Goal: Task Accomplishment & Management: Manage account settings

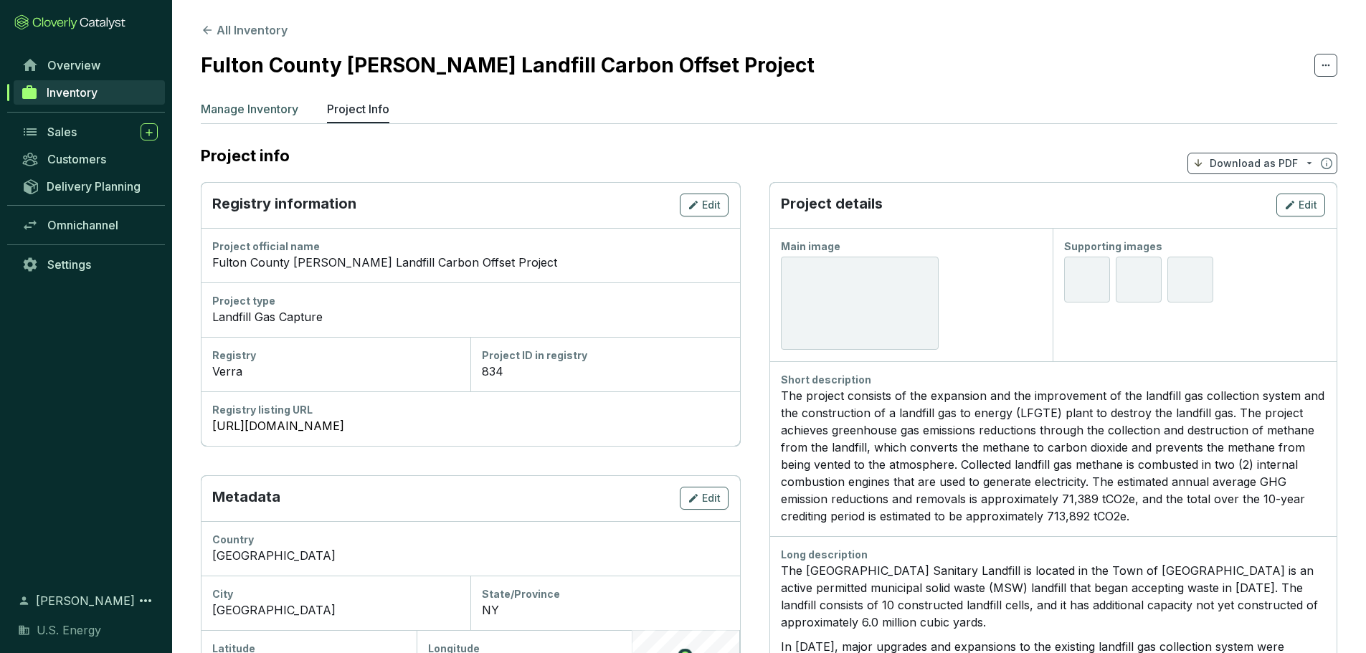
click at [237, 112] on p "Manage Inventory" at bounding box center [250, 108] width 98 height 17
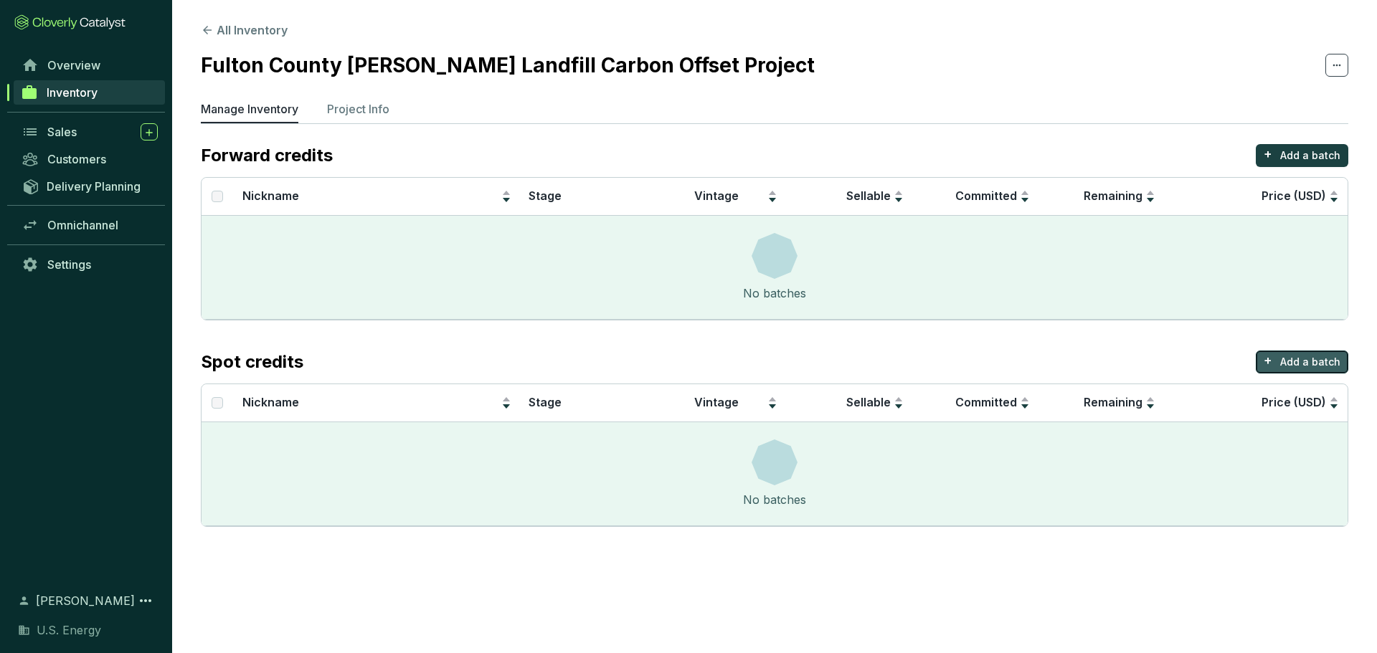
click at [1013, 361] on p "Add a batch" at bounding box center [1310, 362] width 60 height 14
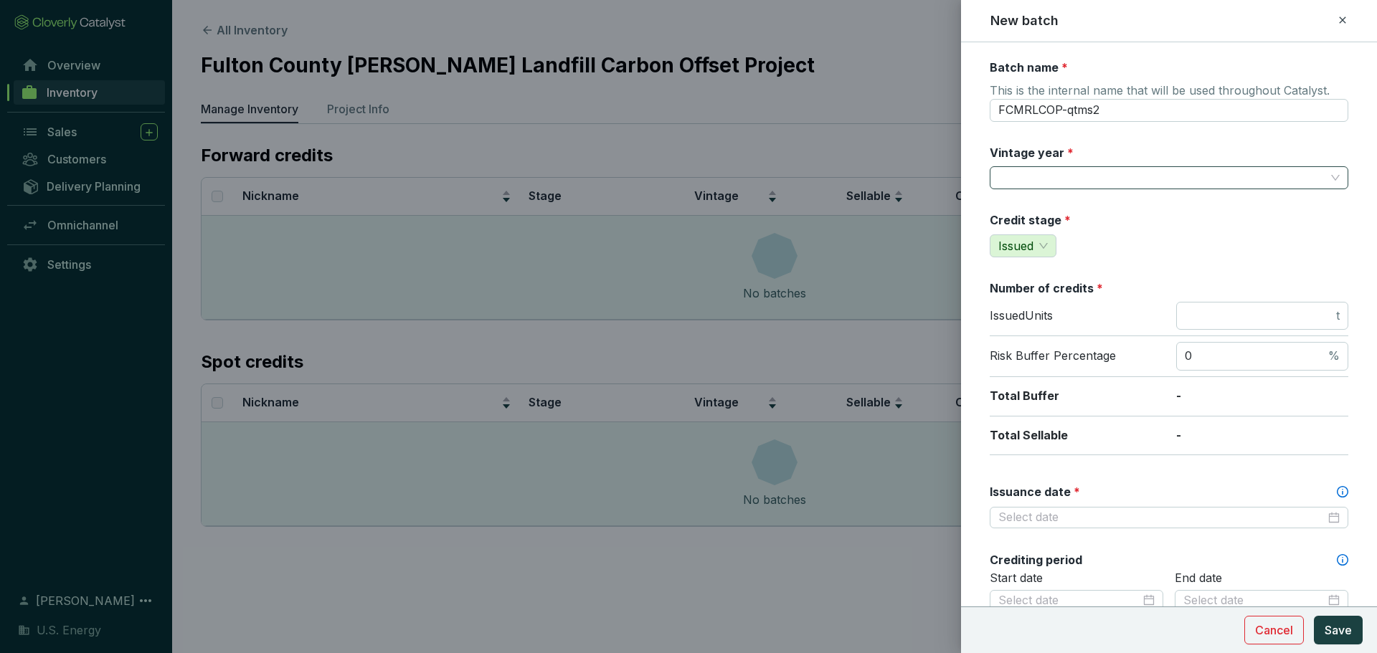
click at [1013, 178] on input "Vintage year *" at bounding box center [1161, 178] width 327 height 22
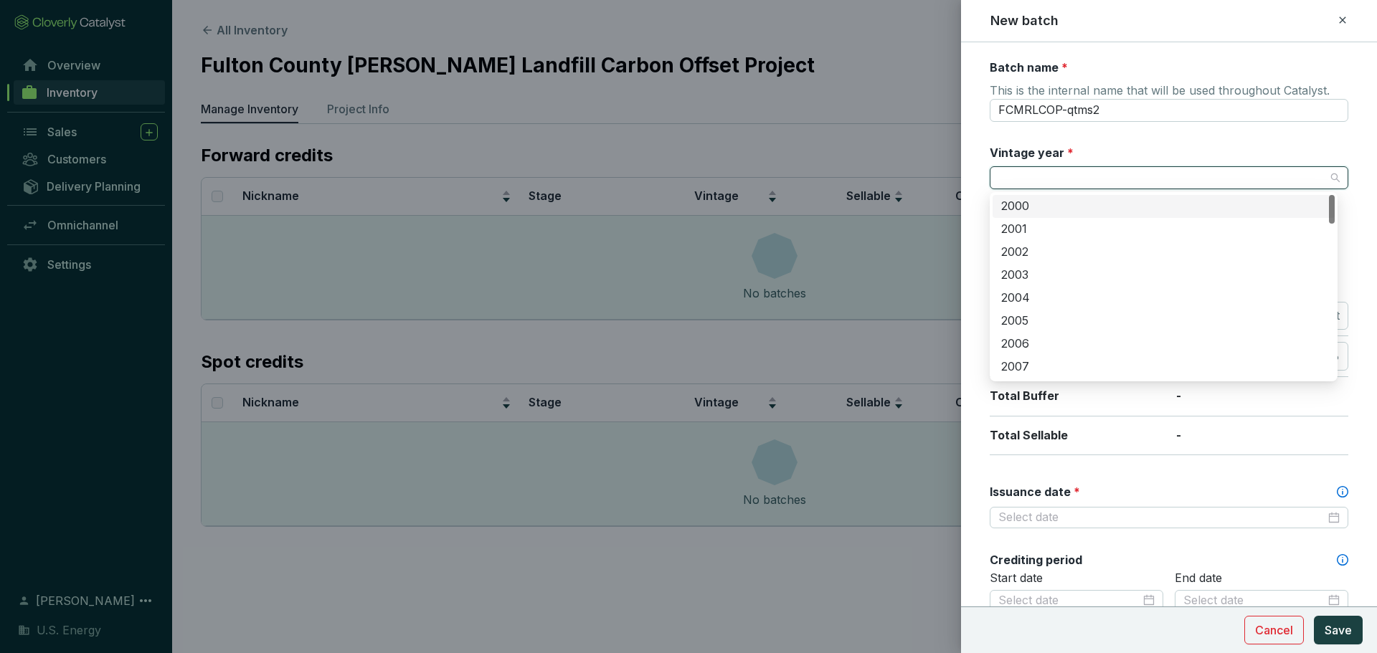
click at [1013, 178] on input "Vintage year *" at bounding box center [1161, 178] width 327 height 22
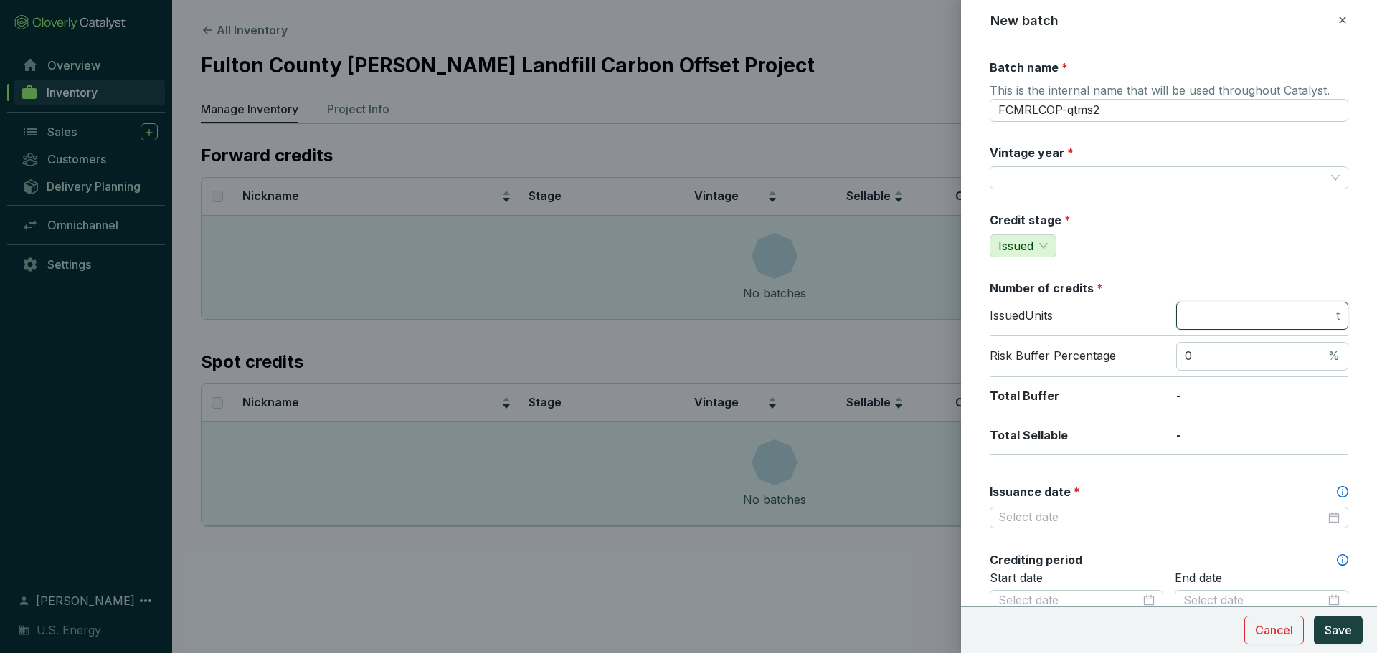
click at [1013, 316] on input "number" at bounding box center [1259, 316] width 148 height 16
type input "38969"
click at [1013, 176] on input "Vintage year *" at bounding box center [1161, 178] width 327 height 22
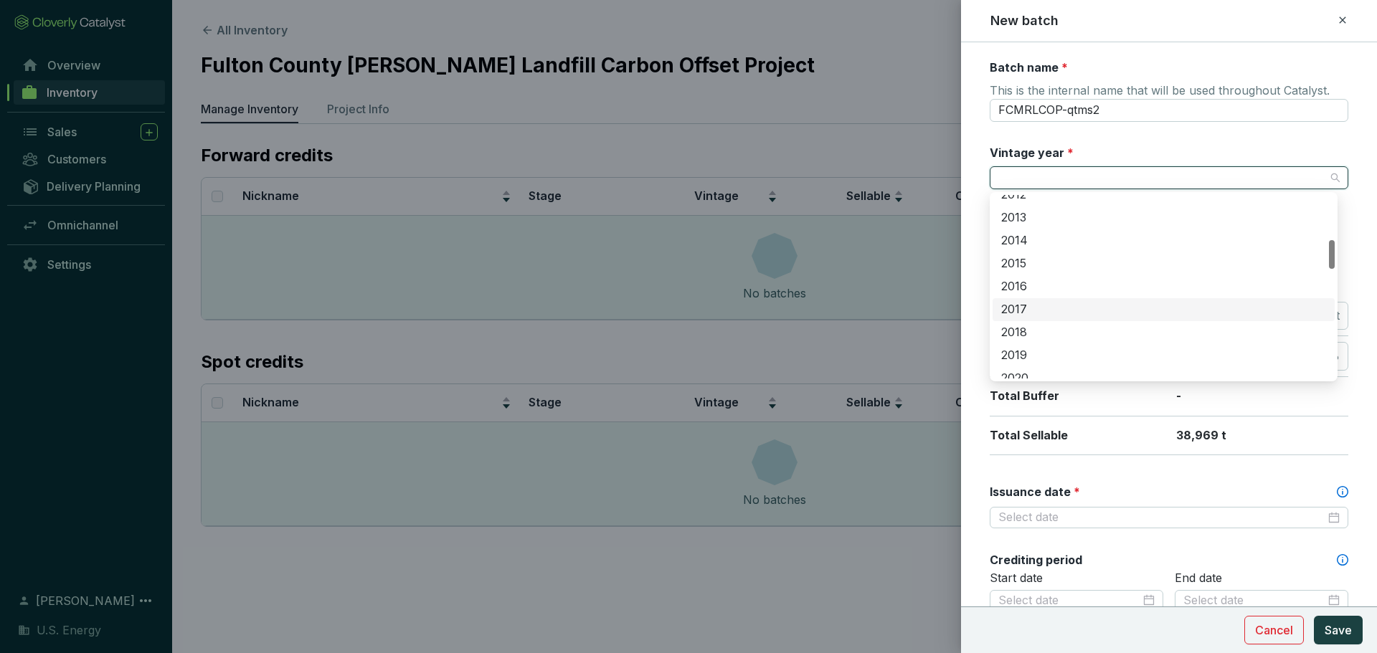
scroll to position [430, 0]
click at [1013, 307] on div "2023" at bounding box center [1163, 304] width 325 height 16
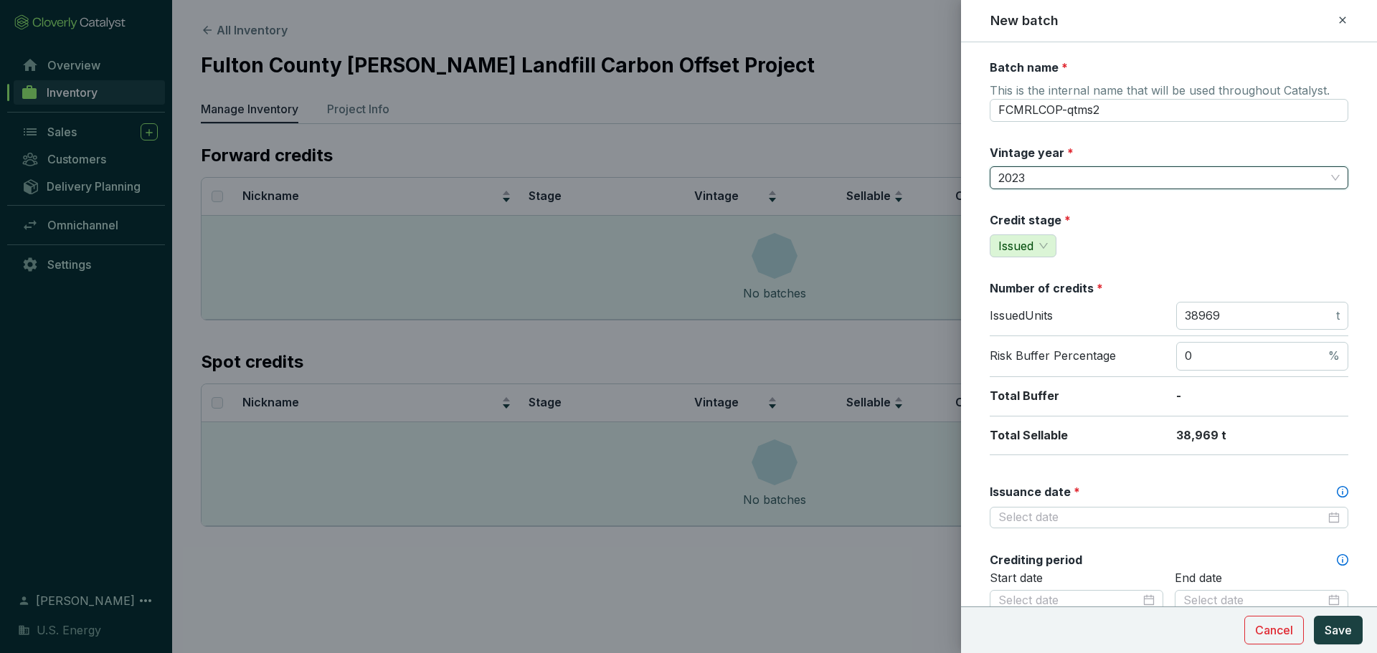
click at [1013, 234] on div "Credit stage * Issued" at bounding box center [1169, 234] width 359 height 45
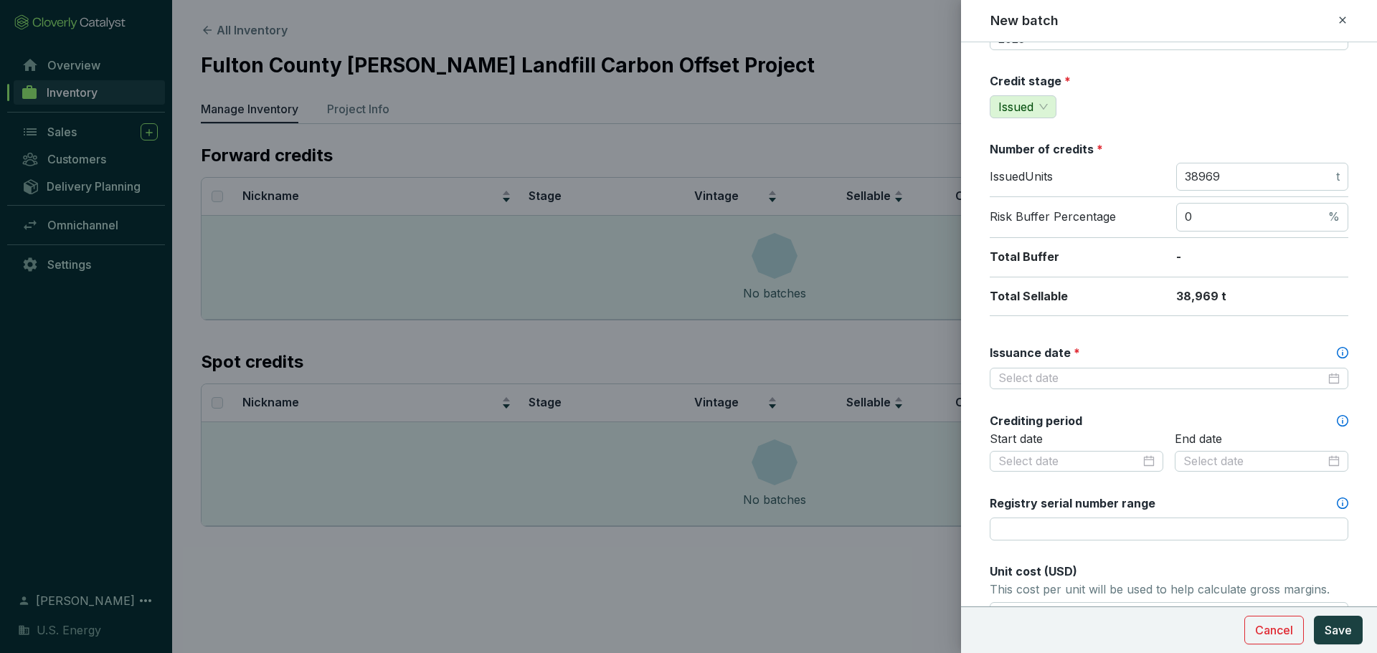
scroll to position [143, 0]
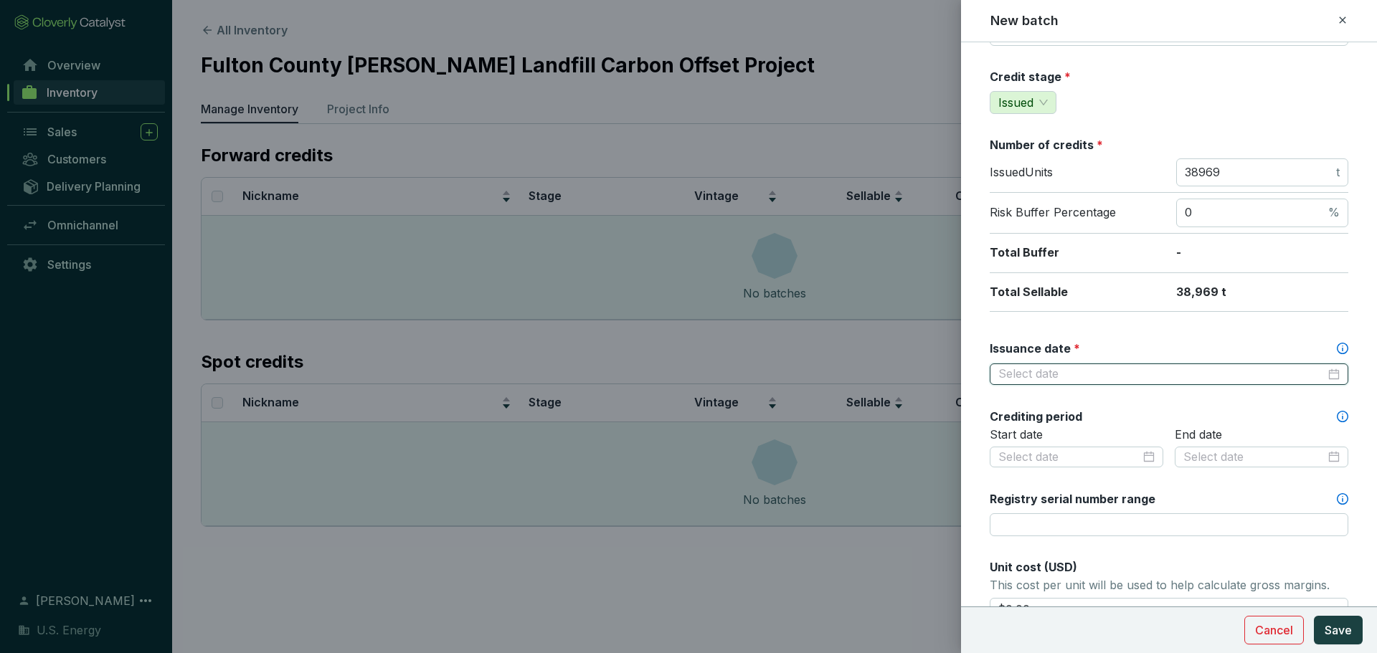
click at [1013, 378] on input "Issuance date *" at bounding box center [1161, 374] width 327 height 16
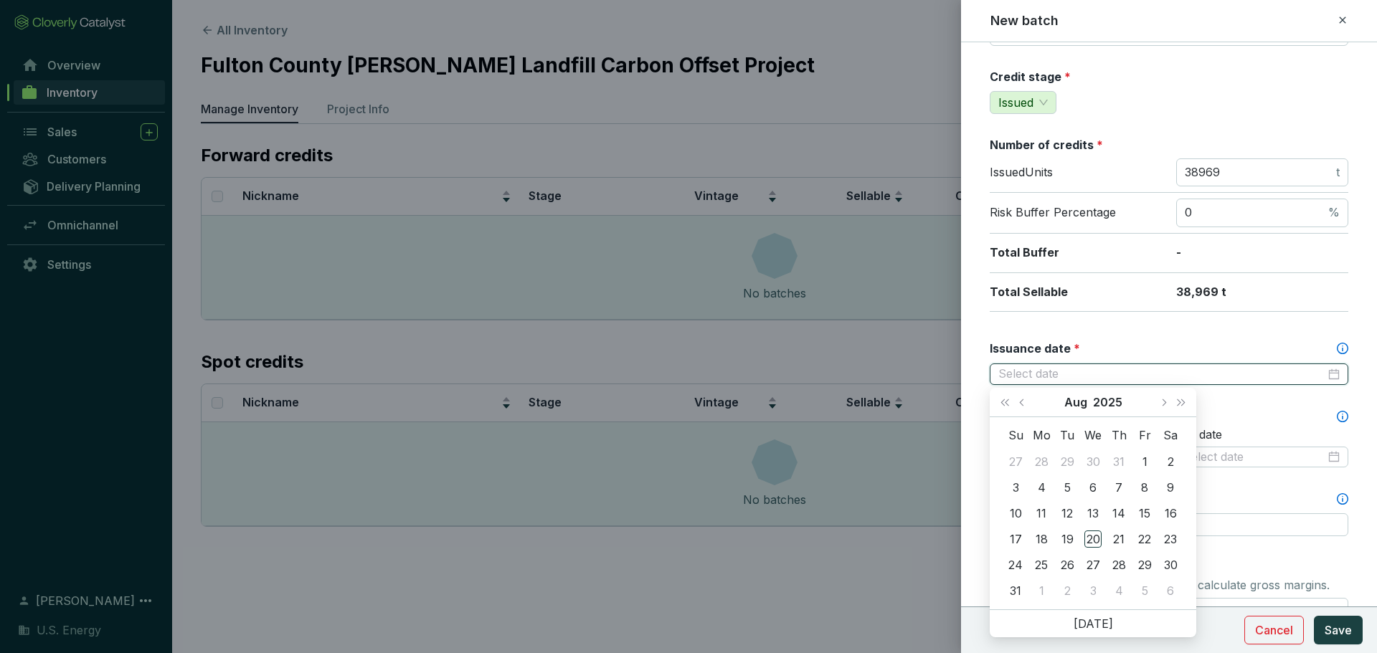
click at [1013, 378] on input "Issuance date *" at bounding box center [1161, 374] width 327 height 16
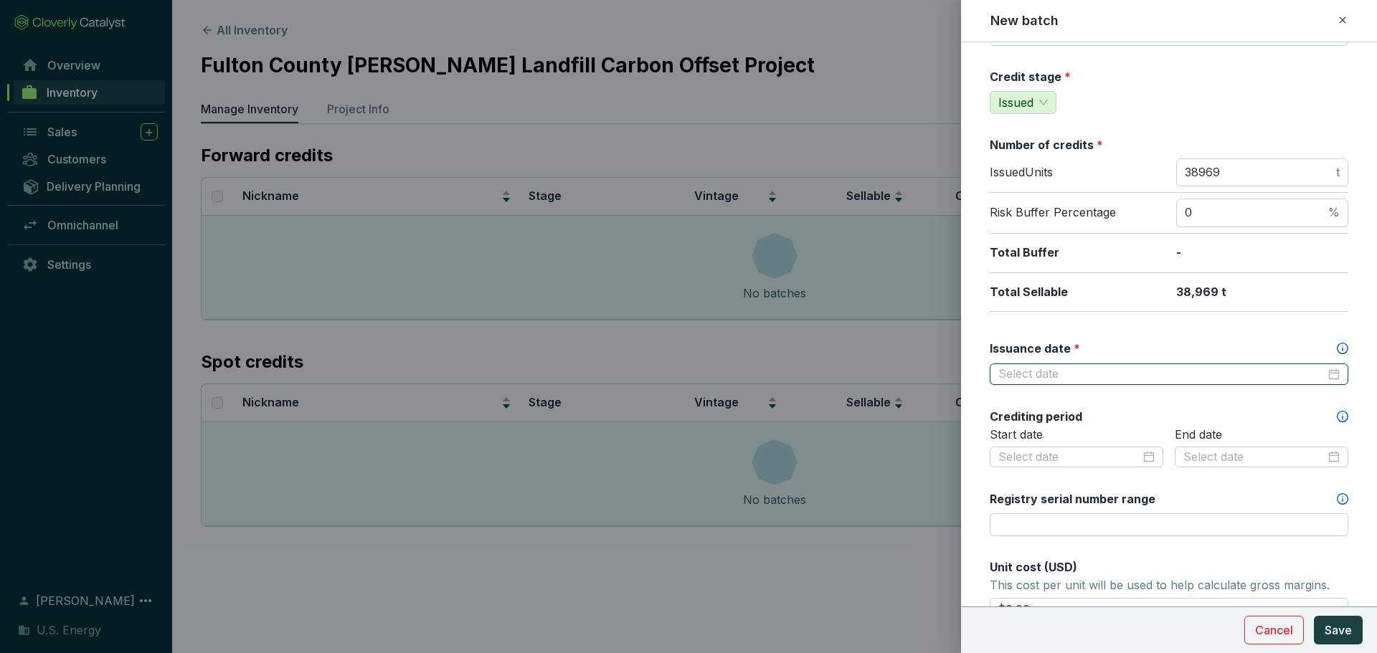
click at [1013, 379] on div at bounding box center [1169, 375] width 359 height 22
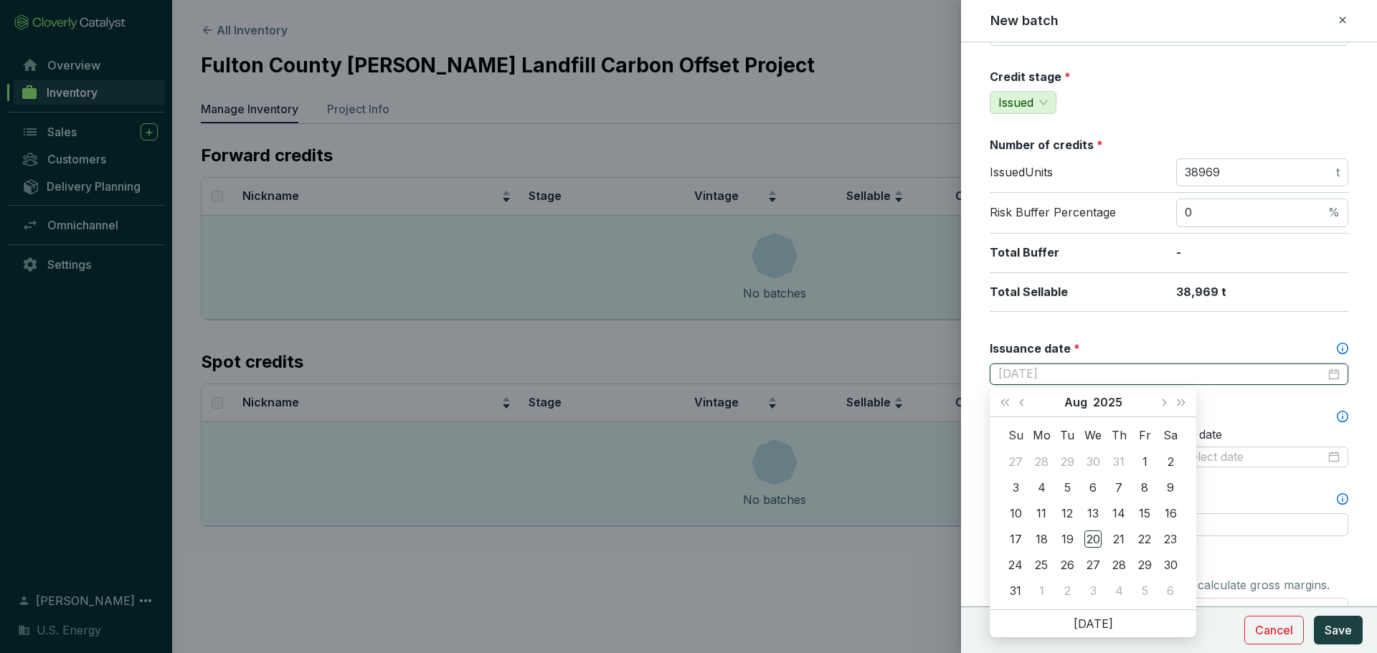
type input "2025-07-29"
click at [1013, 405] on span "Previous month (PageUp)" at bounding box center [1022, 402] width 7 height 7
type input "2025-07-22"
click at [1013, 536] on div "22" at bounding box center [1066, 539] width 17 height 17
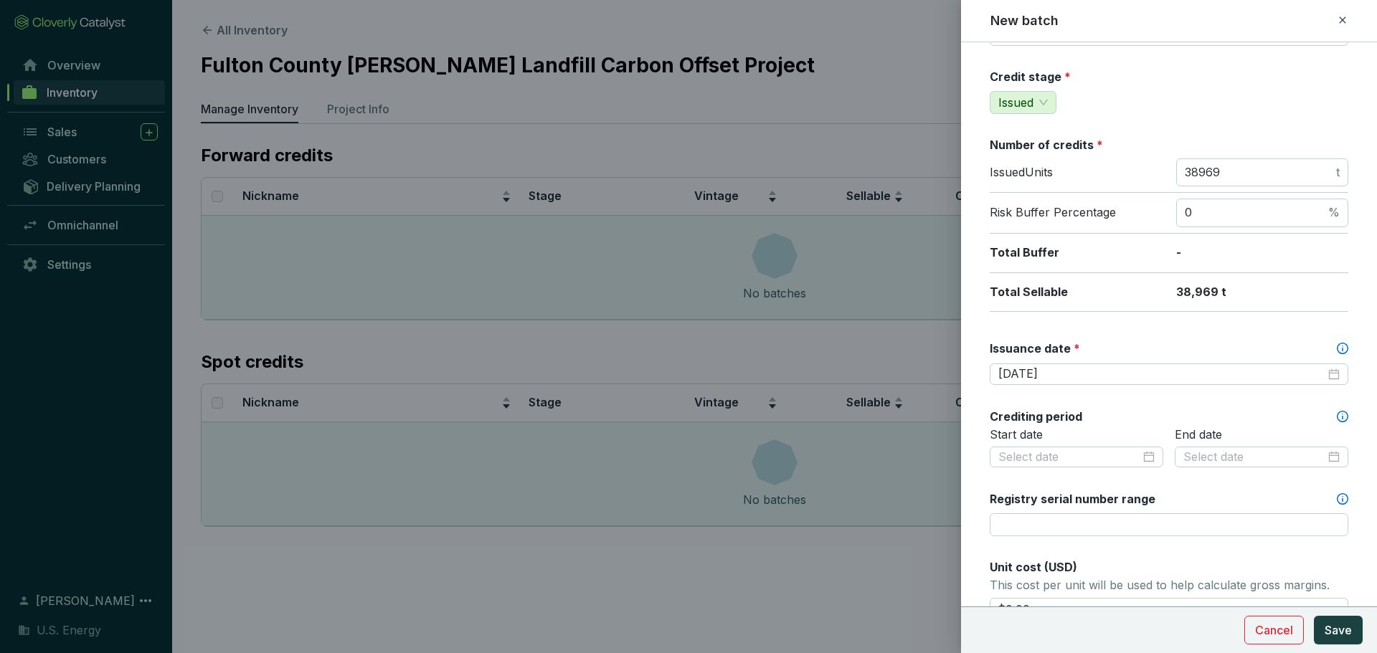
click at [1013, 417] on div "Crediting period" at bounding box center [1169, 417] width 359 height 16
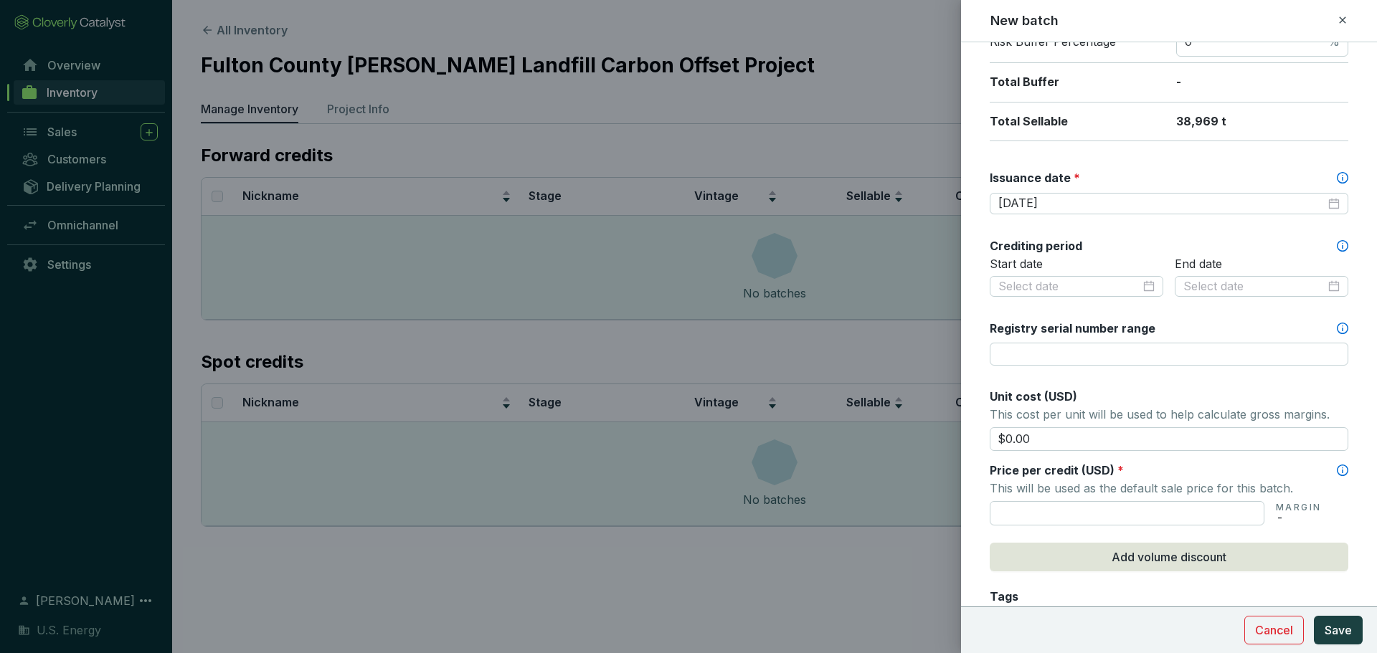
scroll to position [359, 0]
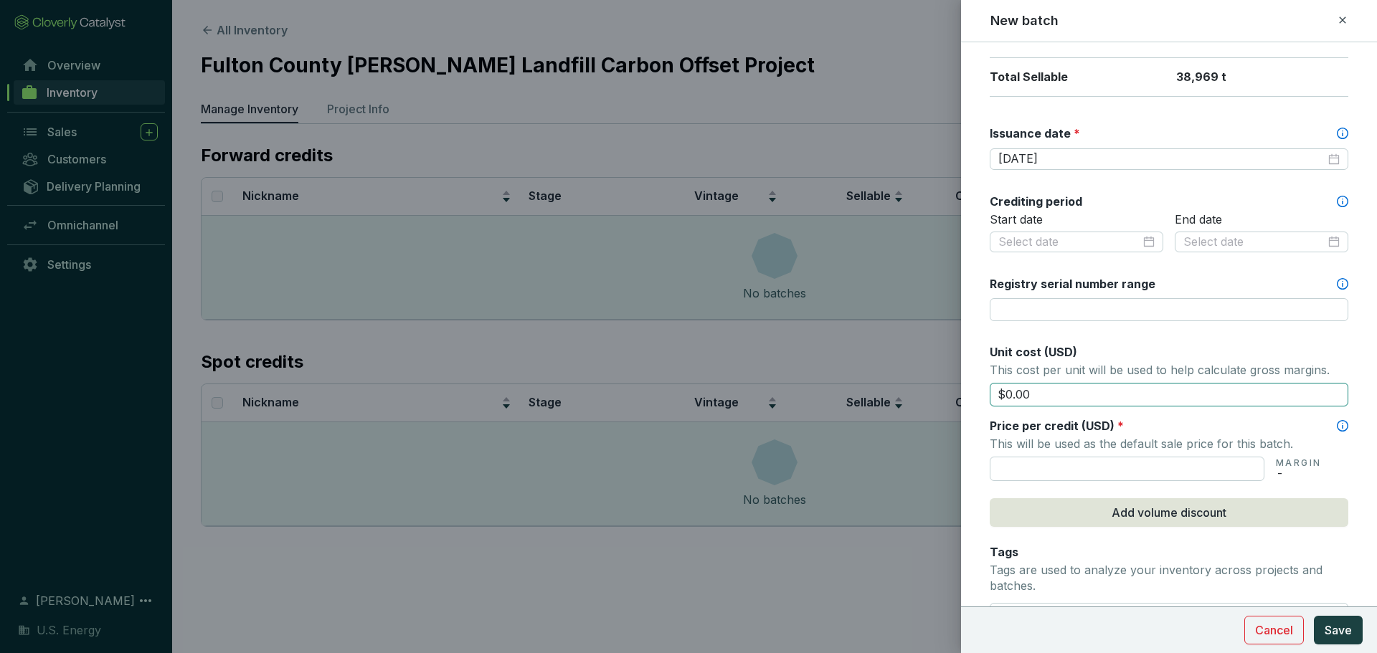
click at [1013, 396] on input "$0.00" at bounding box center [1169, 395] width 359 height 24
click at [1013, 351] on div "Unit cost (USD)" at bounding box center [1169, 352] width 359 height 16
click at [1013, 474] on input "text" at bounding box center [1127, 469] width 275 height 24
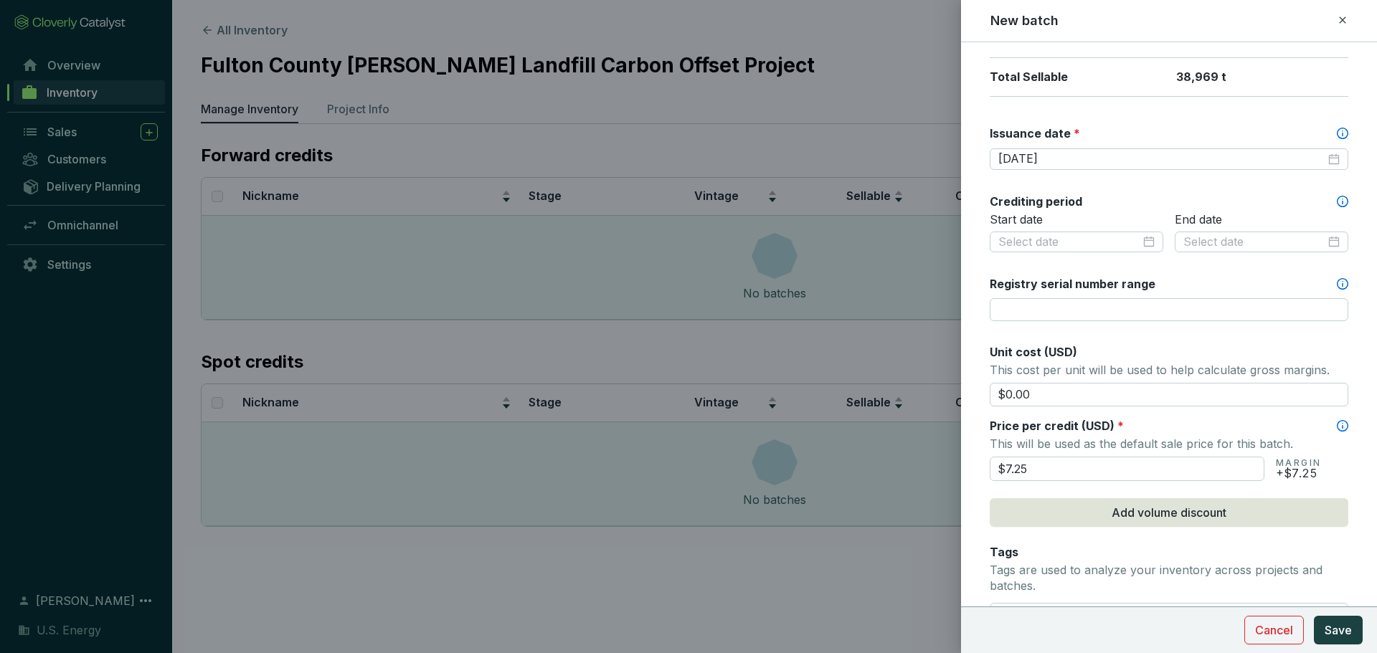
click at [1013, 440] on p "This will be used as the default sale price for this batch." at bounding box center [1169, 444] width 359 height 20
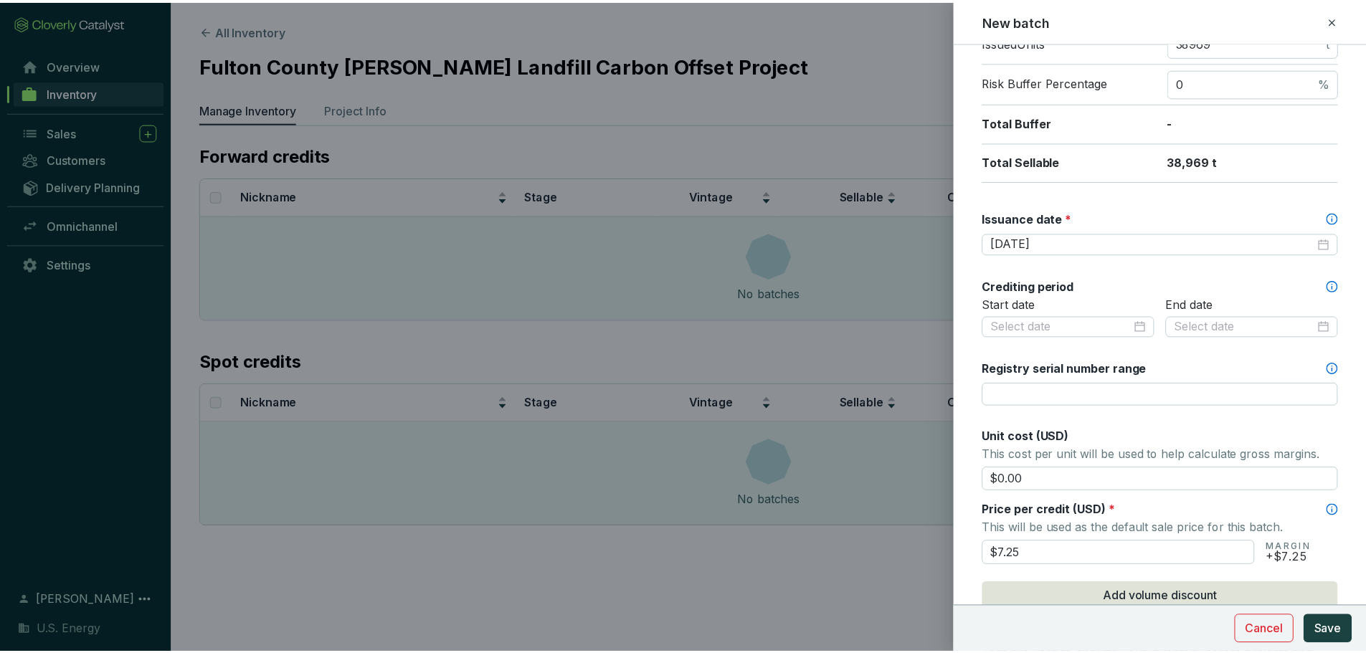
scroll to position [502, 0]
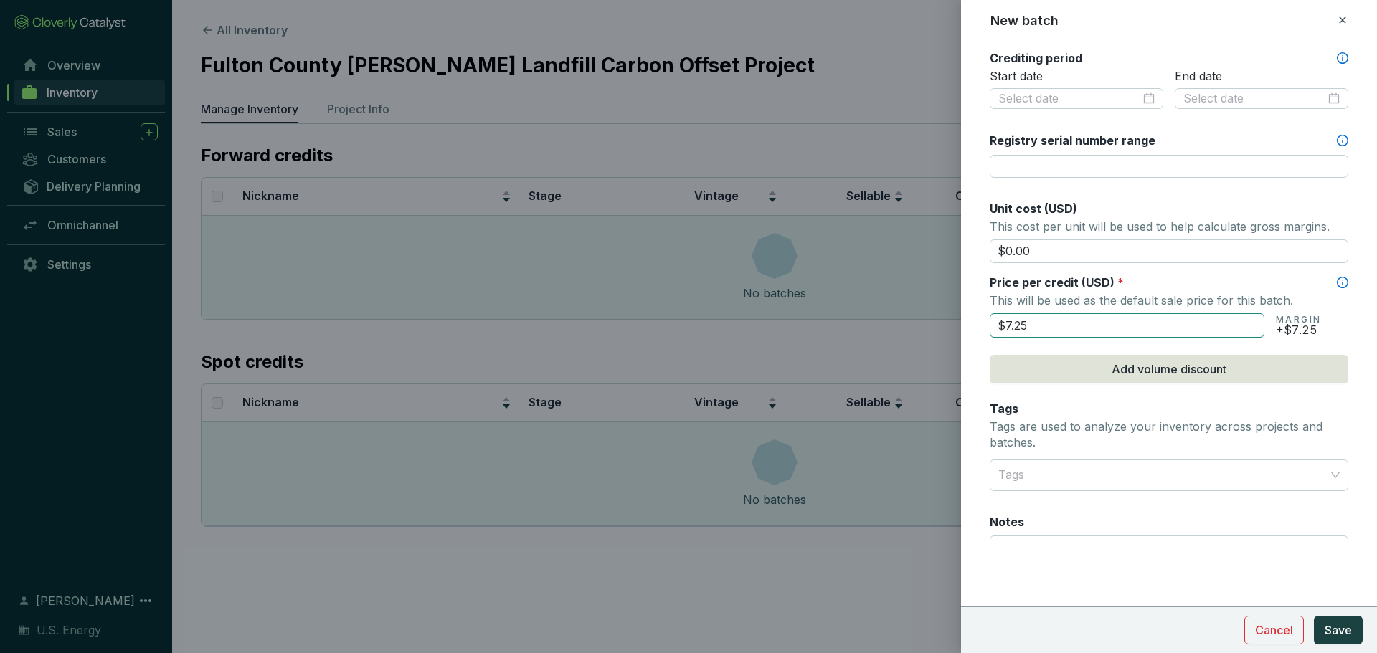
click at [1013, 323] on input "$7.25" at bounding box center [1127, 325] width 275 height 24
type input "$7.48"
click at [1013, 289] on div "Price per credit (USD) *" at bounding box center [1169, 283] width 359 height 16
click at [1013, 536] on span "Save" at bounding box center [1338, 630] width 27 height 17
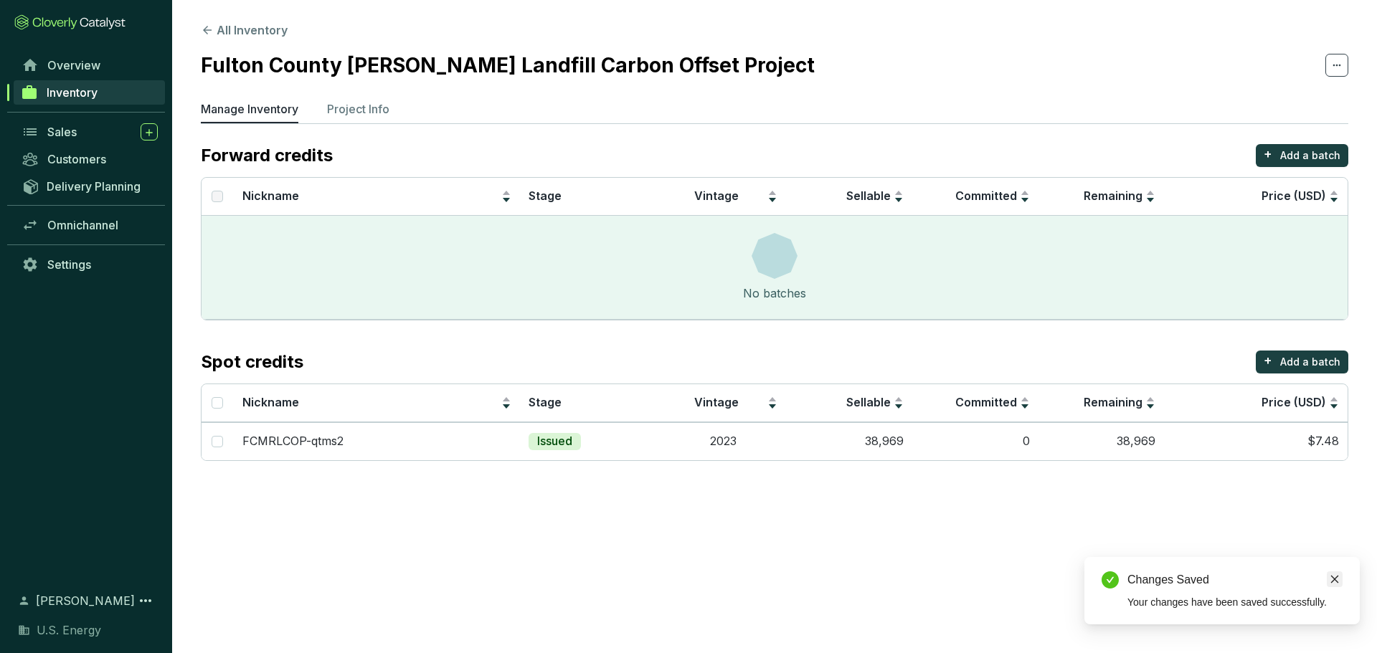
click at [1013, 536] on icon "close" at bounding box center [1335, 579] width 10 height 10
click at [361, 114] on p "Project Info" at bounding box center [358, 108] width 62 height 17
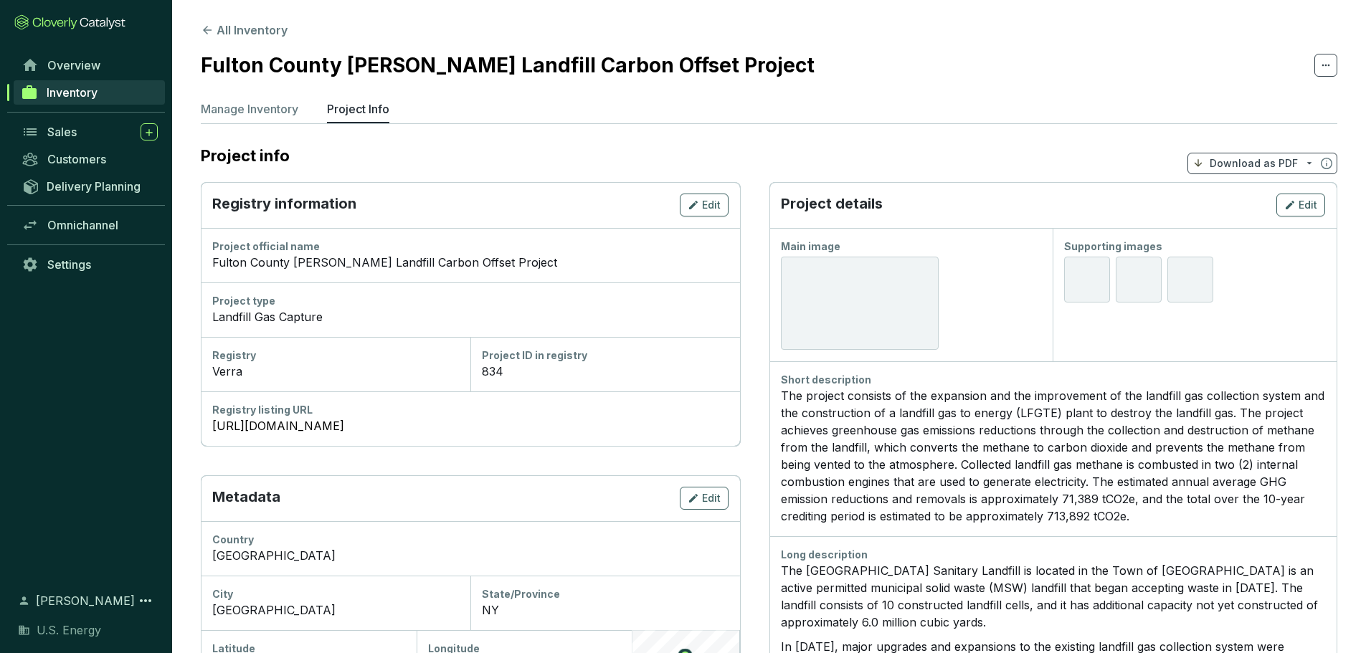
click at [275, 316] on div "Landfill Gas Capture" at bounding box center [470, 316] width 516 height 17
click at [710, 203] on span "Edit" at bounding box center [711, 205] width 19 height 14
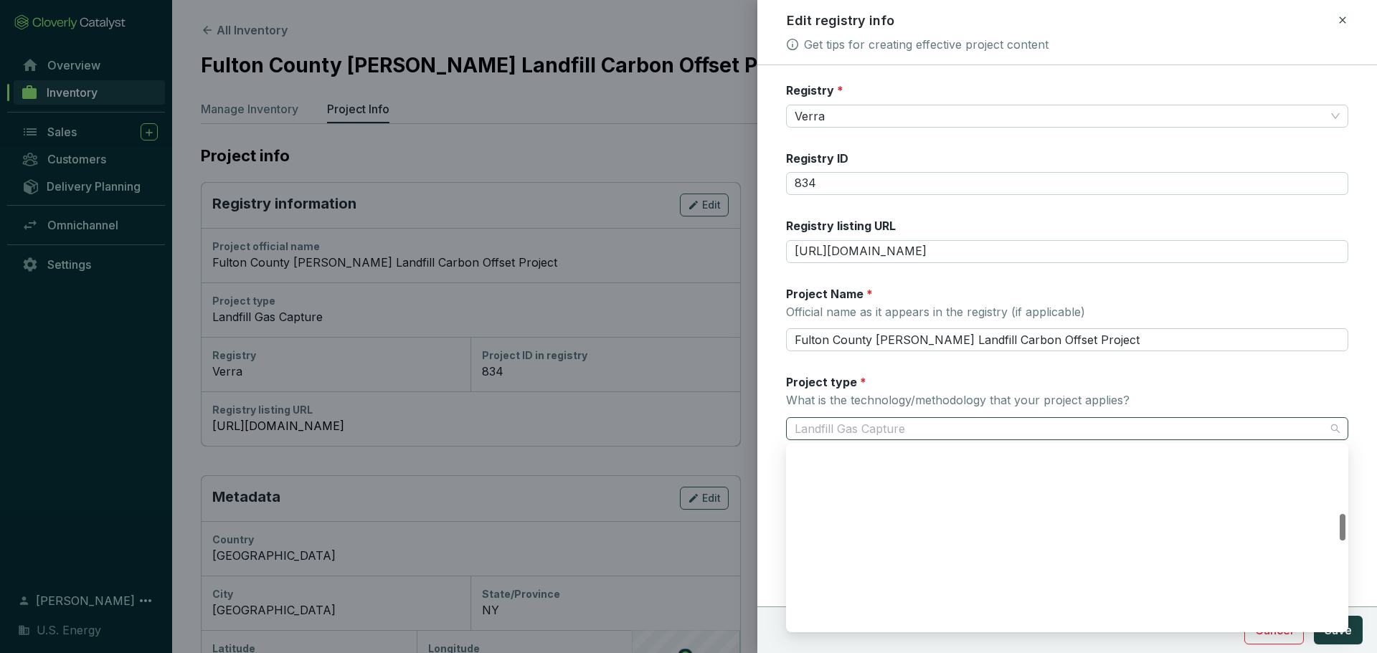
click at [860, 428] on span "Landfill Gas Capture" at bounding box center [1067, 429] width 545 height 22
click at [874, 427] on span "Landfill Gas Capture" at bounding box center [1067, 429] width 545 height 22
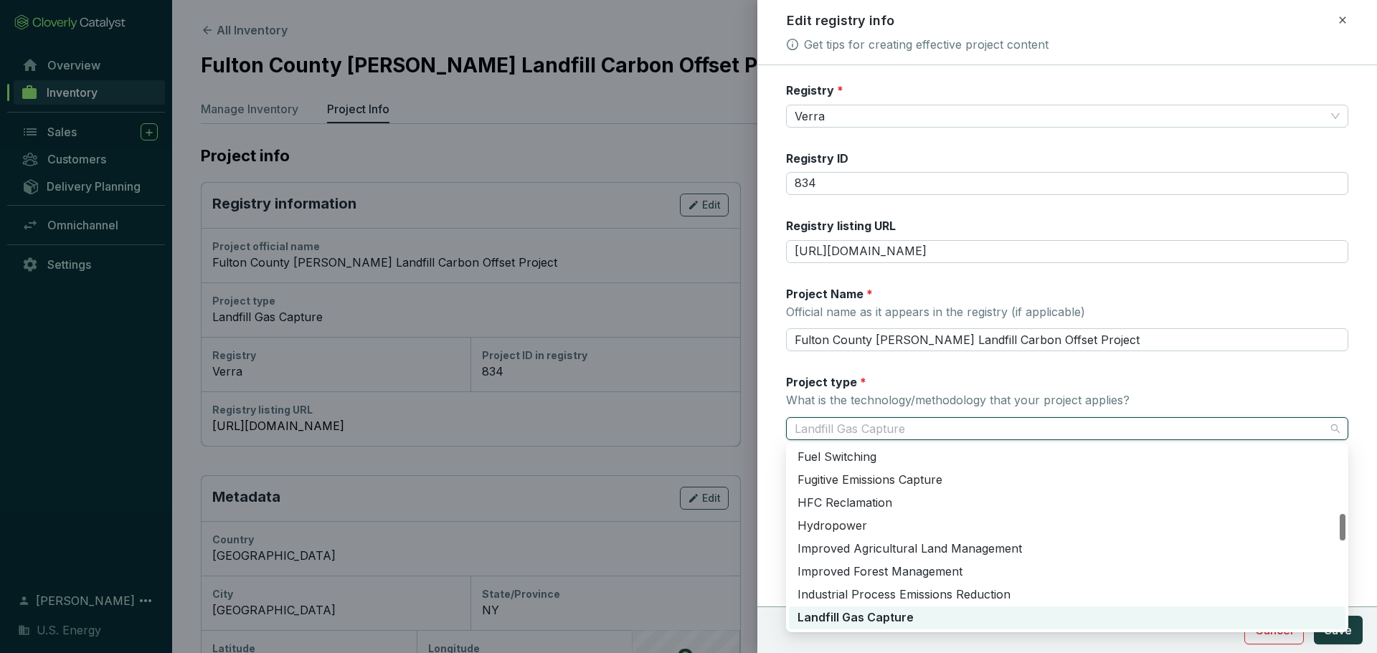
click at [874, 427] on span "Landfill Gas Capture" at bounding box center [1067, 429] width 545 height 22
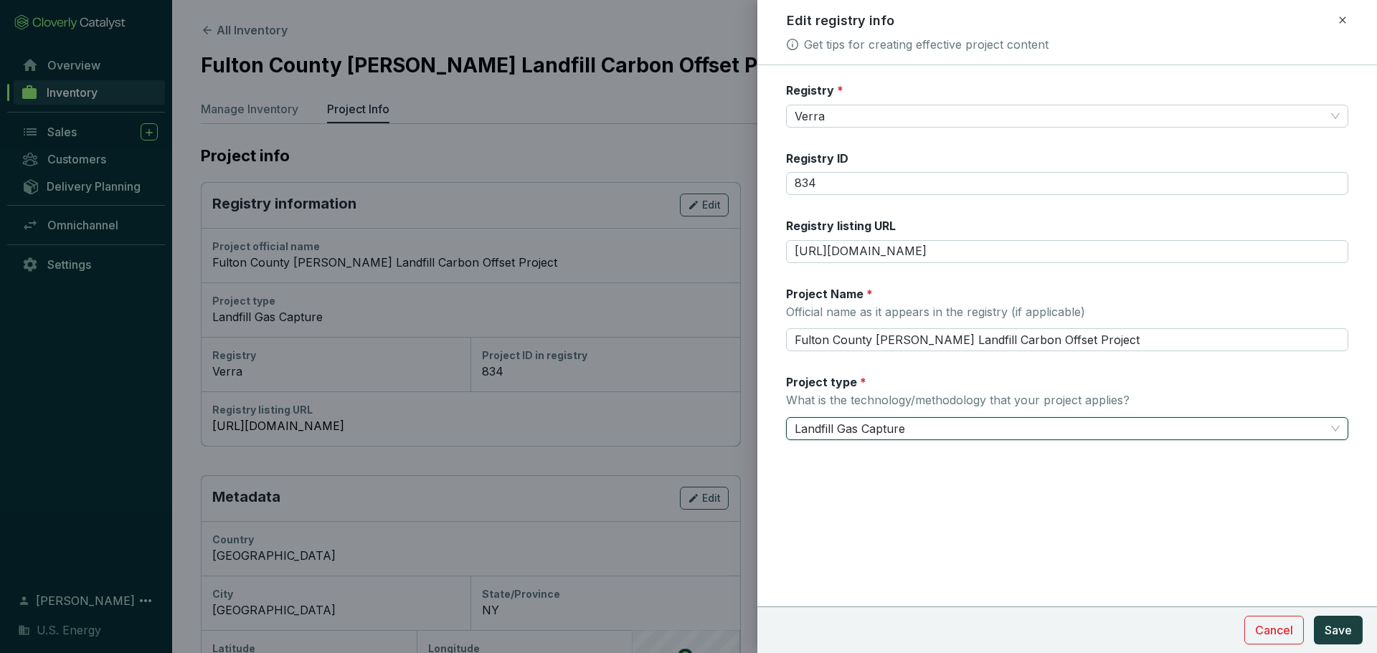
click at [930, 431] on span "Landfill Gas Capture" at bounding box center [1067, 429] width 545 height 22
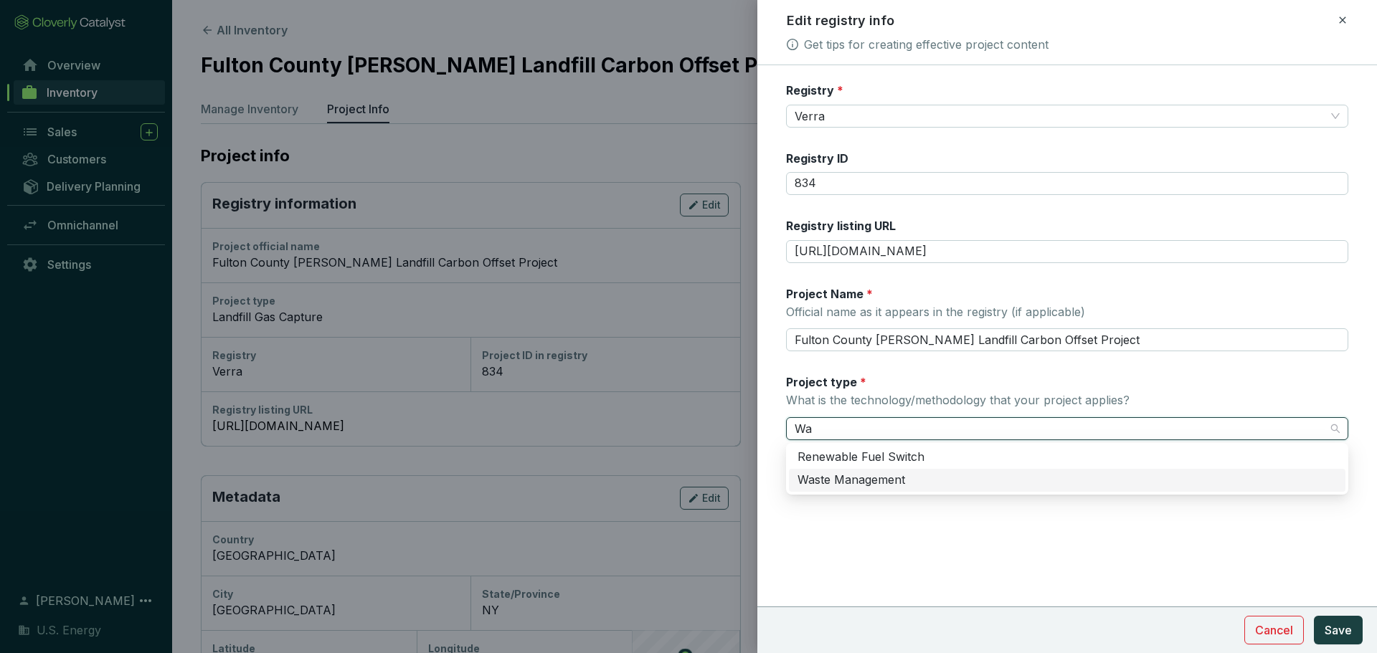
scroll to position [0, 0]
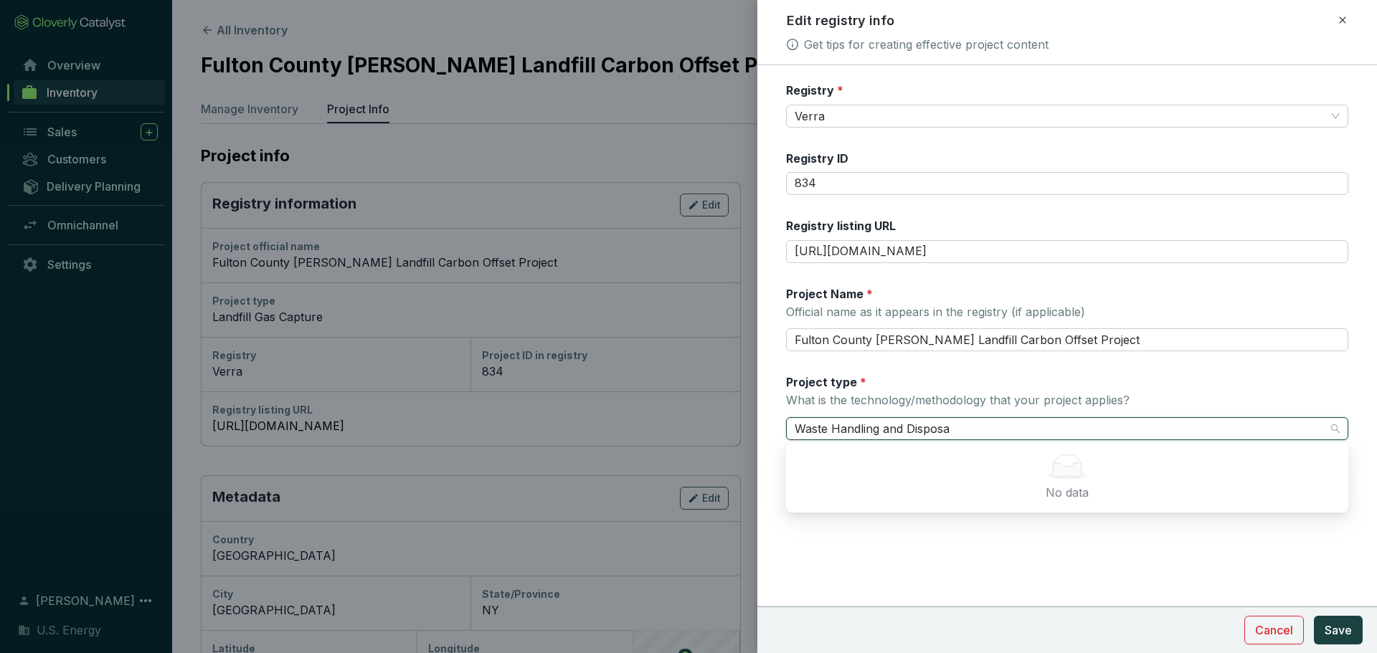
type input "Waste Handling and Disposal"
click at [943, 391] on div "Project type * What is the technology/methodology that your project applies?" at bounding box center [957, 392] width 343 height 37
click at [943, 418] on input "Project type * What is the technology/methodology that your project applies?" at bounding box center [1060, 429] width 531 height 22
click at [916, 429] on span "Landfill Gas Capture" at bounding box center [1067, 429] width 545 height 22
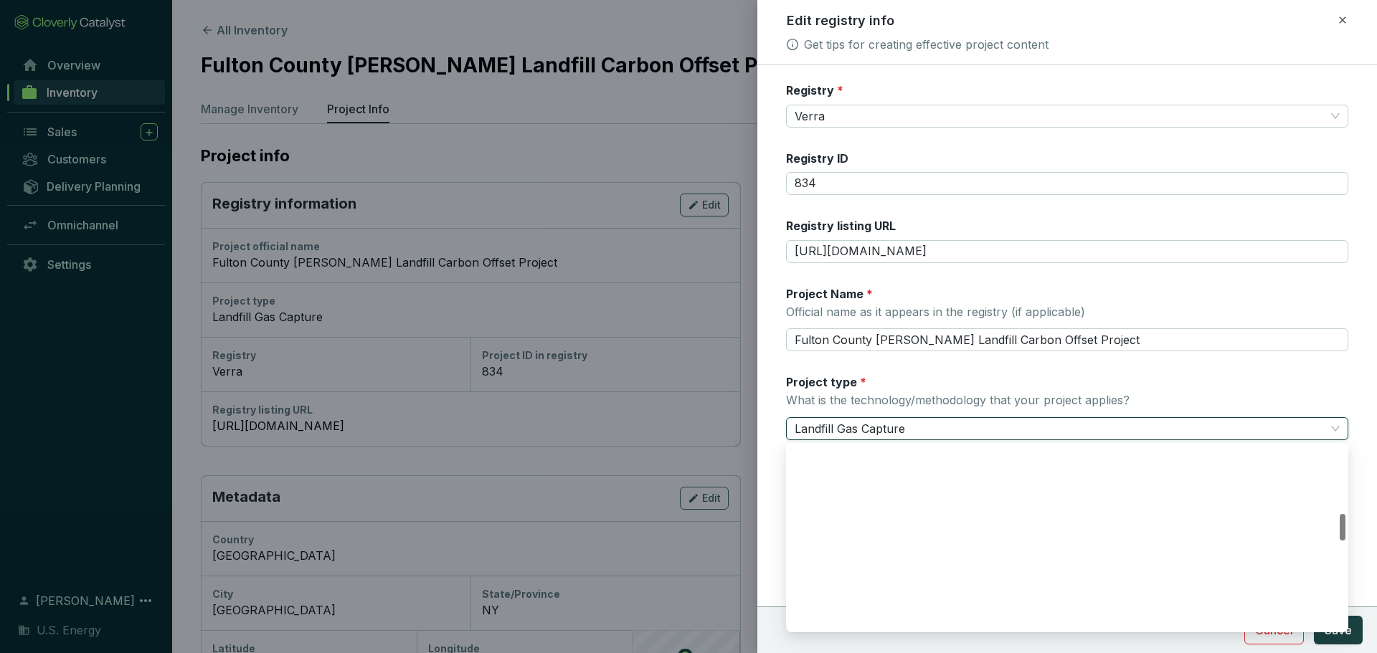
click at [916, 429] on span "Landfill Gas Capture" at bounding box center [1067, 429] width 545 height 22
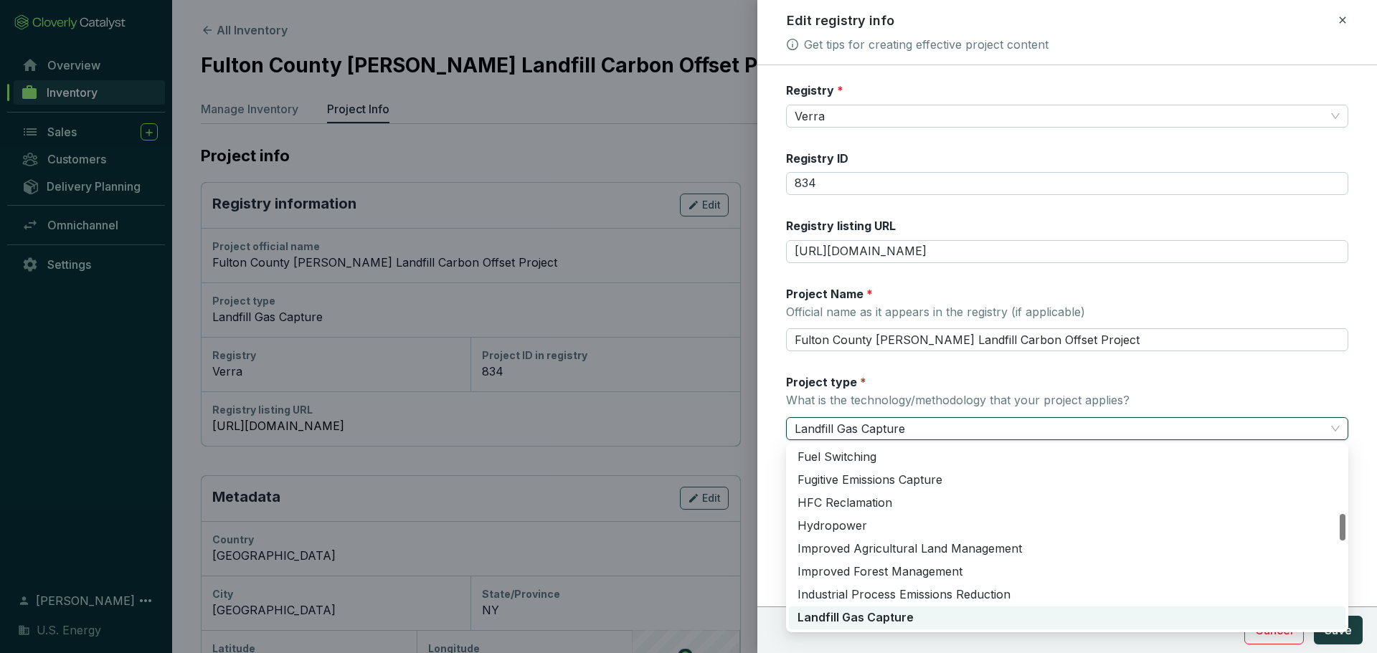
click at [916, 429] on span "Landfill Gas Capture" at bounding box center [1067, 429] width 545 height 22
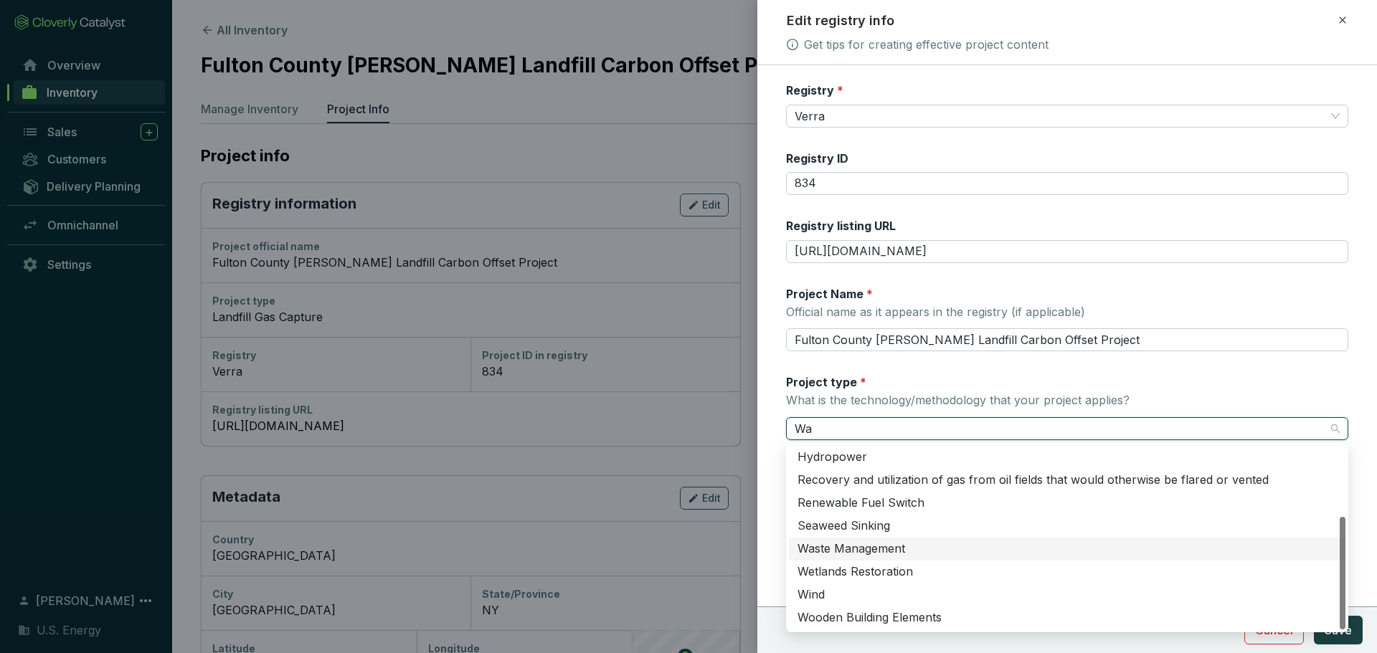
scroll to position [0, 0]
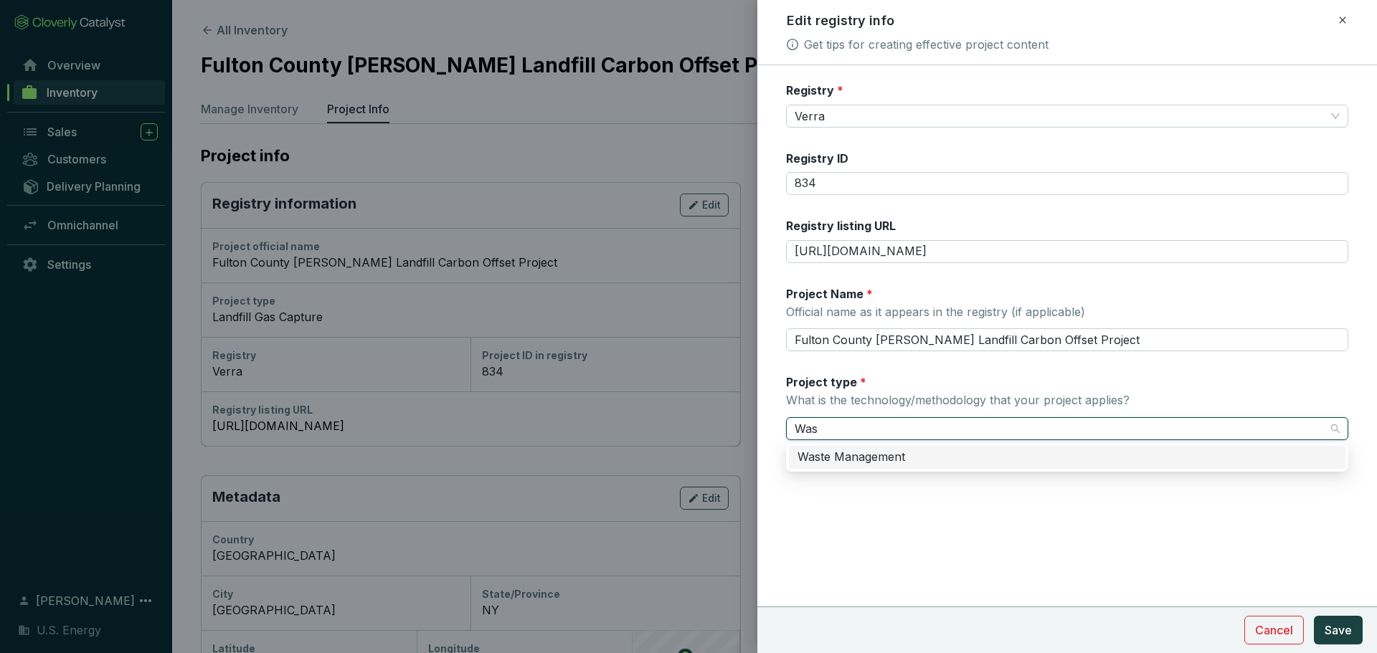
type input "Wast"
click at [860, 459] on div "Waste Management" at bounding box center [1066, 458] width 539 height 16
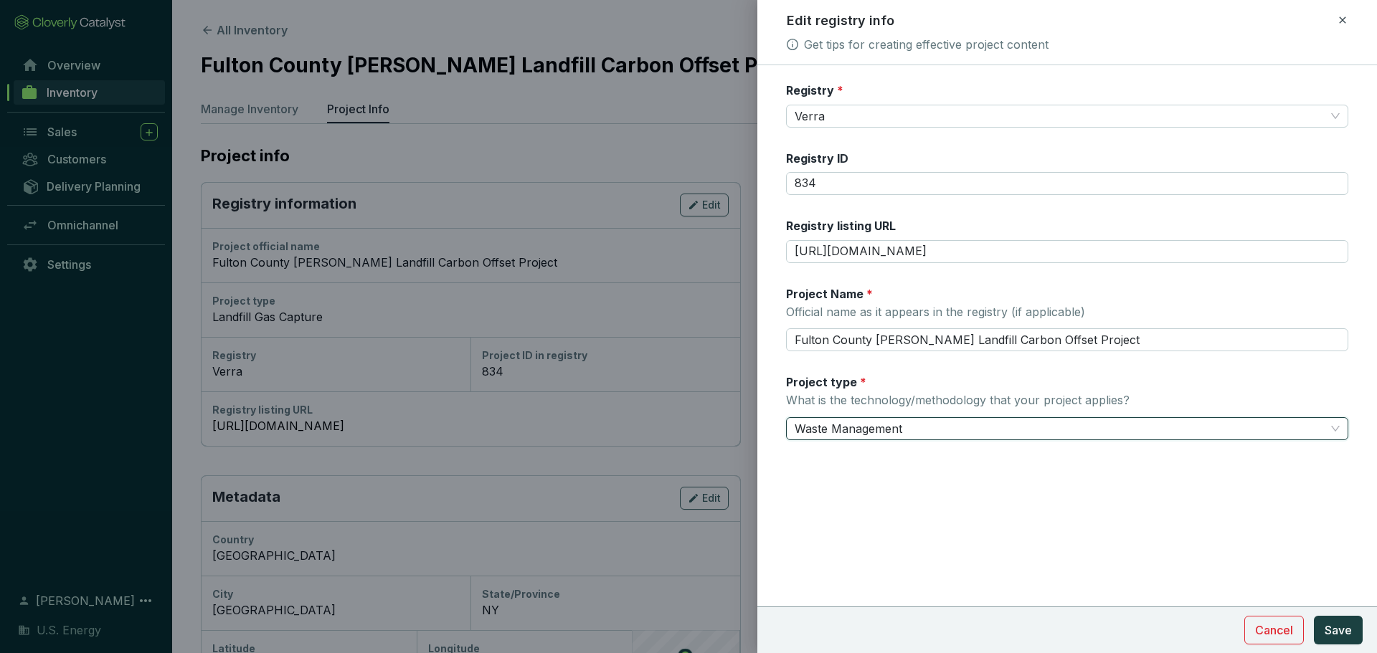
click at [908, 430] on span "Waste Management" at bounding box center [1067, 429] width 545 height 22
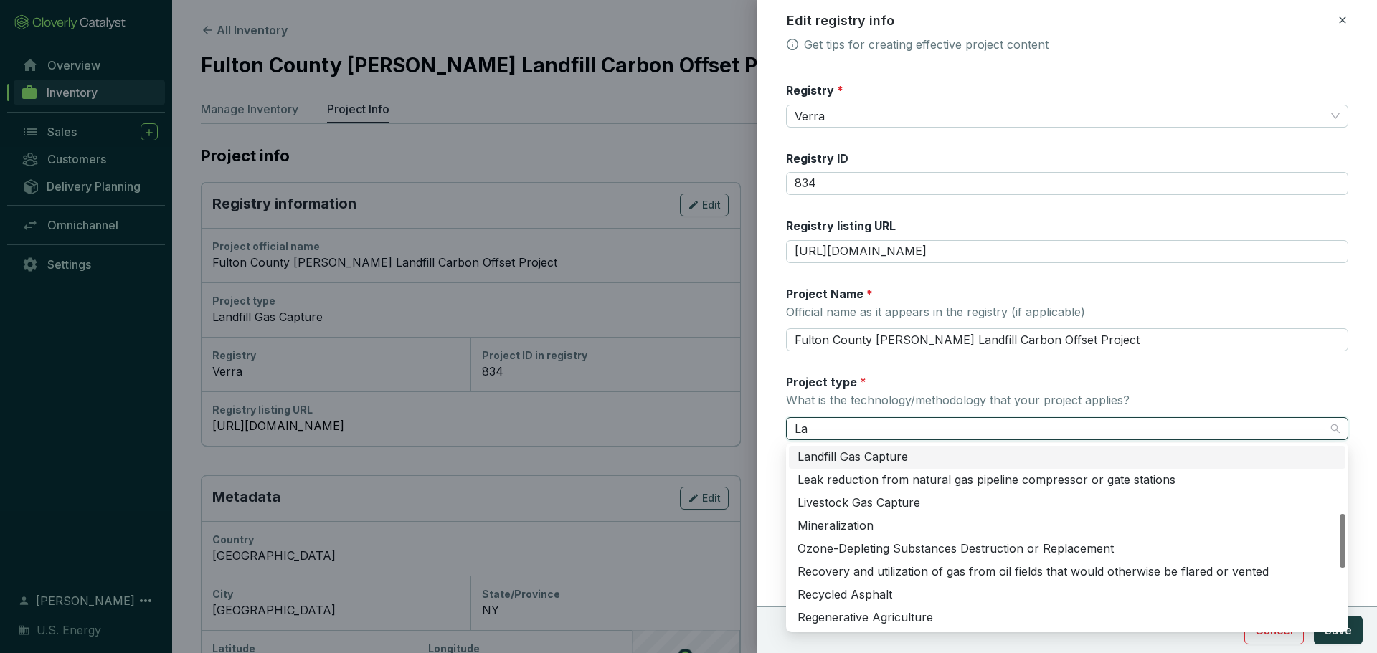
type input "Lan"
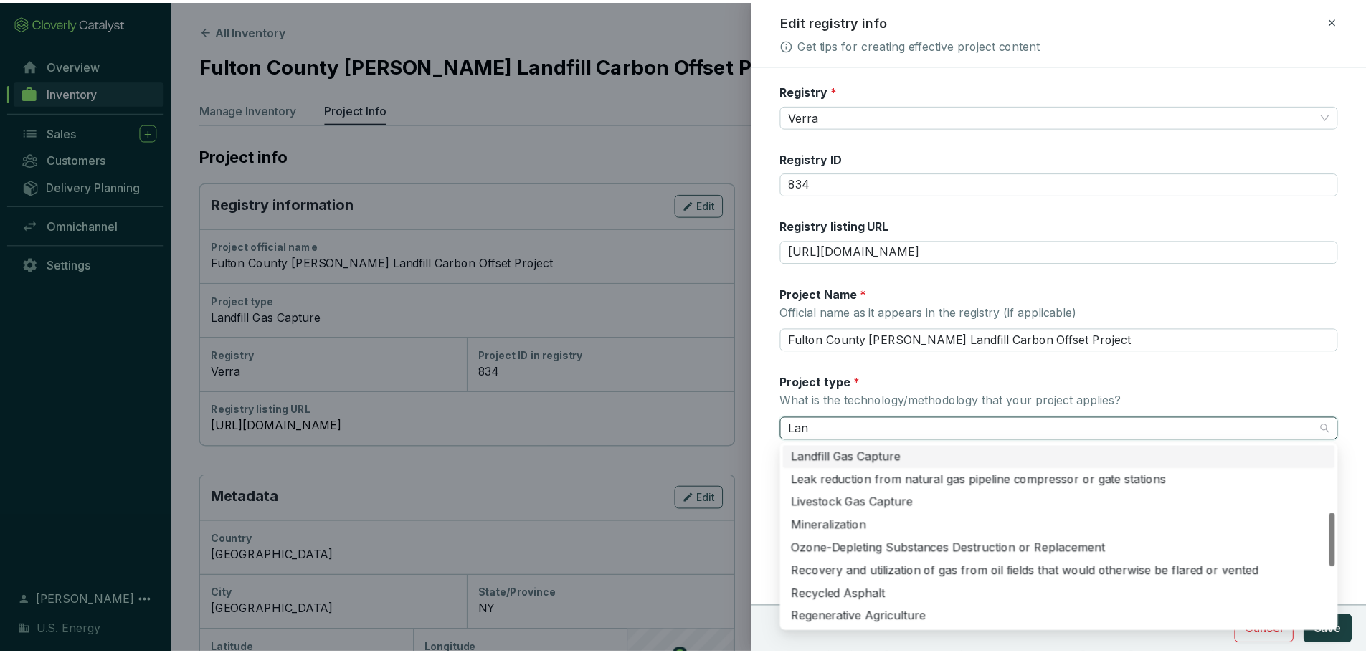
scroll to position [0, 0]
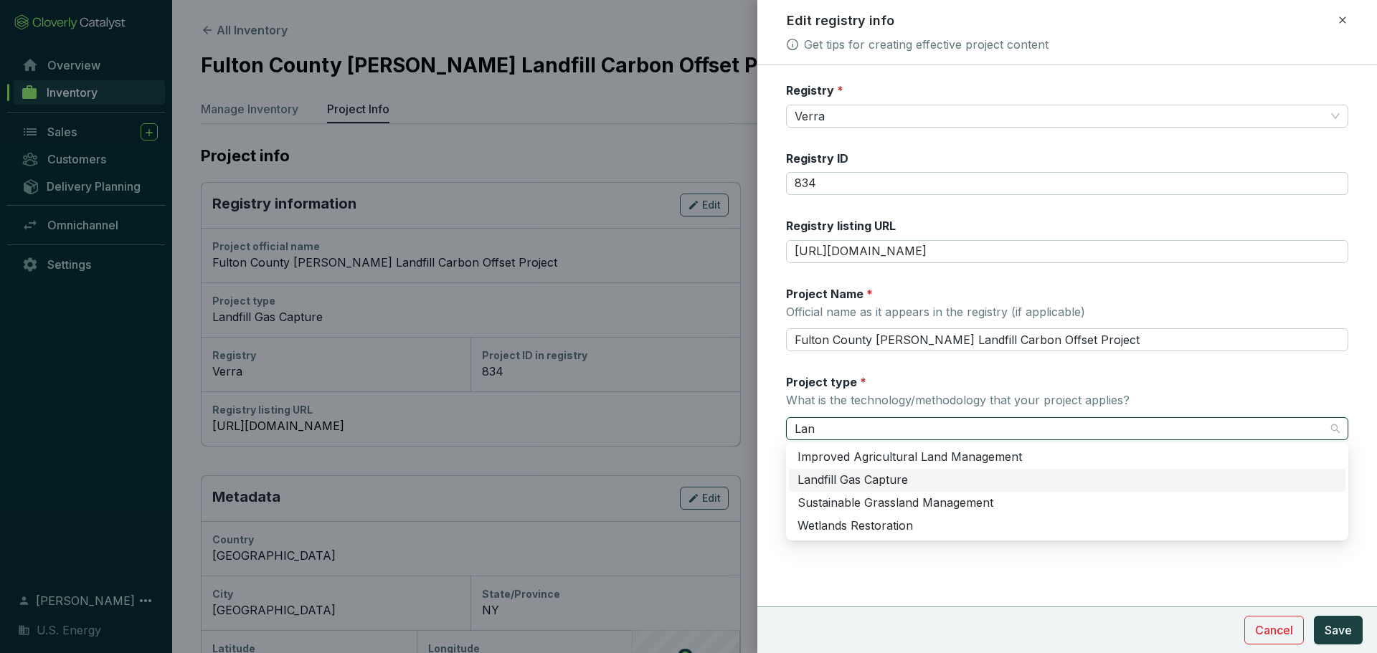
click at [858, 476] on div "Landfill Gas Capture" at bounding box center [1066, 481] width 539 height 16
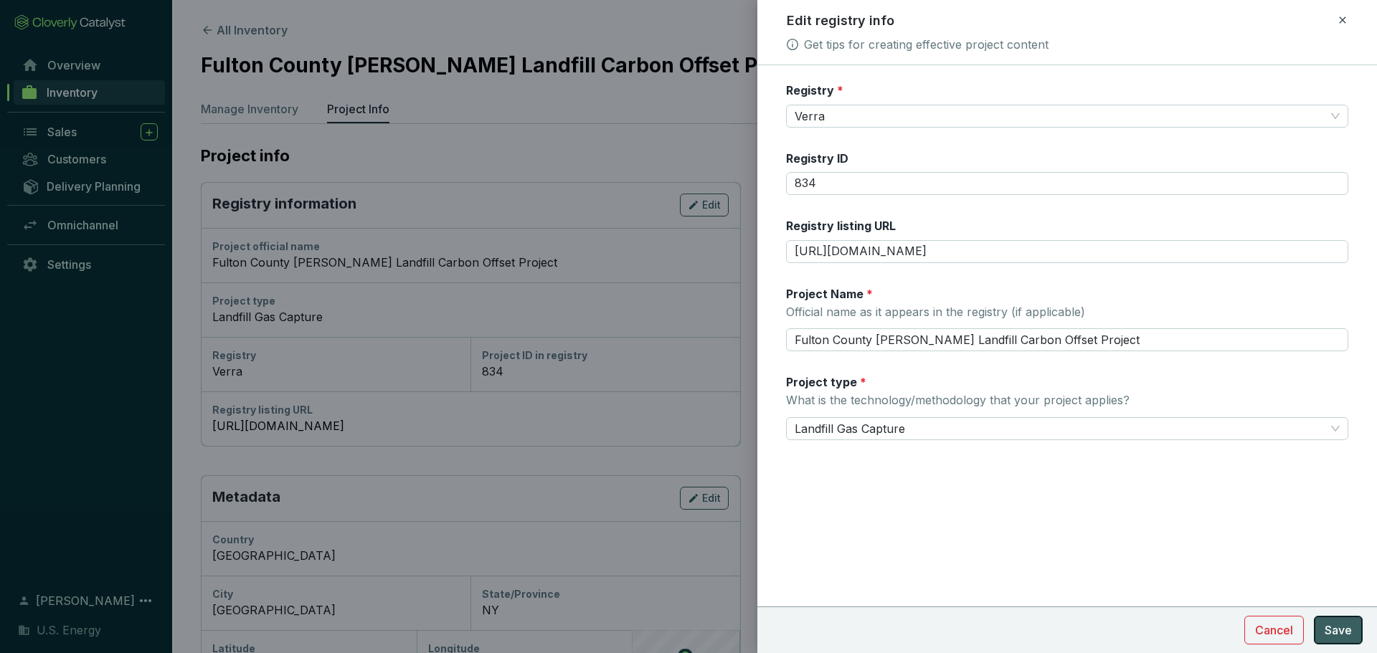
click at [1013, 536] on span "Save" at bounding box center [1338, 630] width 27 height 17
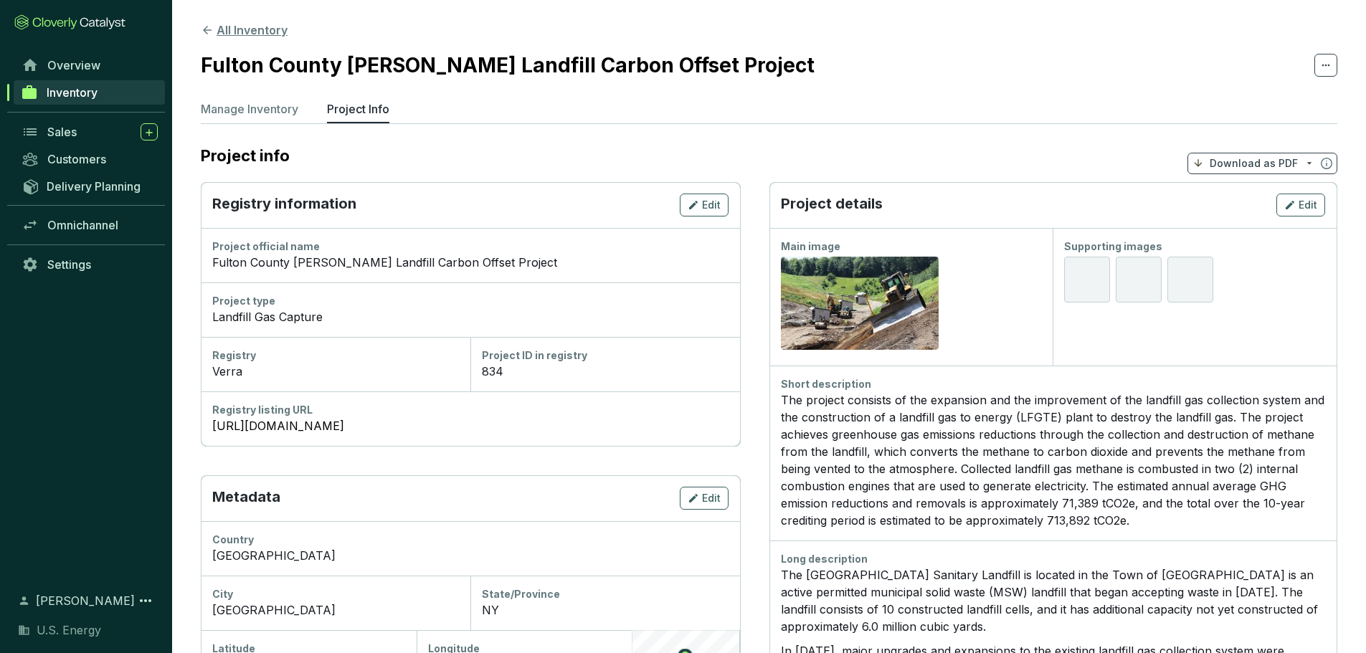
click at [245, 23] on button "All Inventory" at bounding box center [244, 30] width 87 height 17
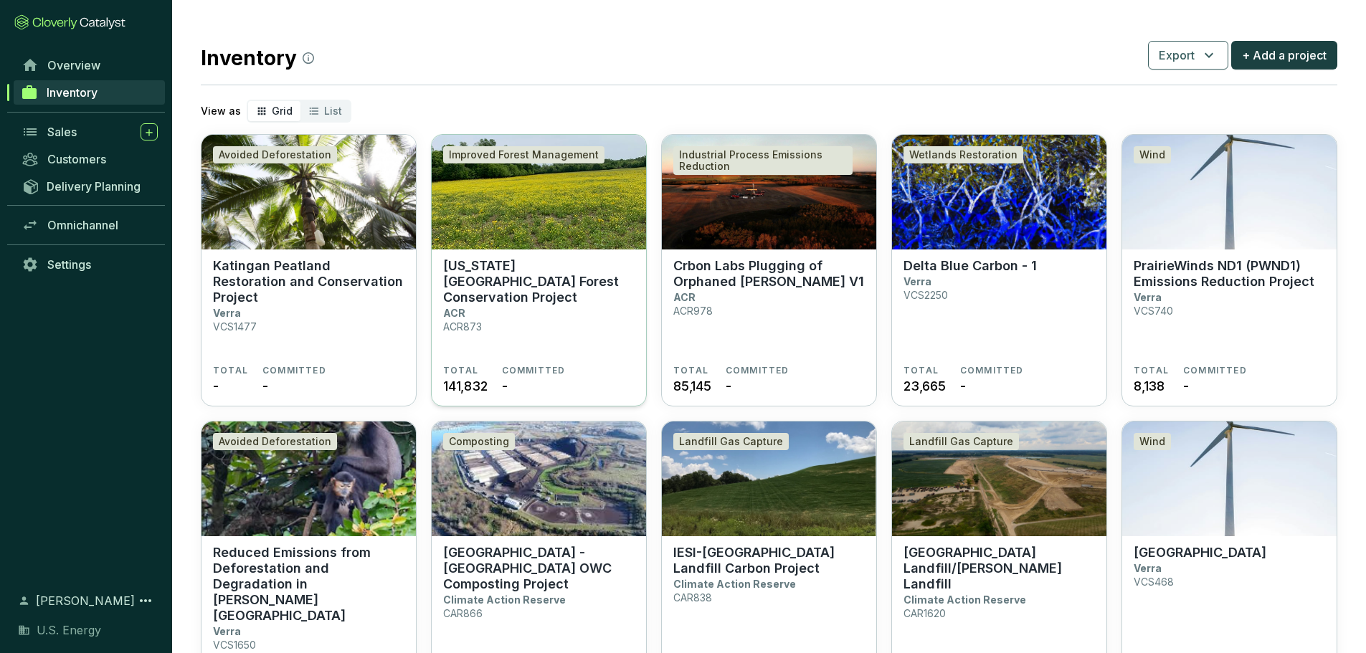
click at [527, 206] on img at bounding box center [539, 192] width 214 height 115
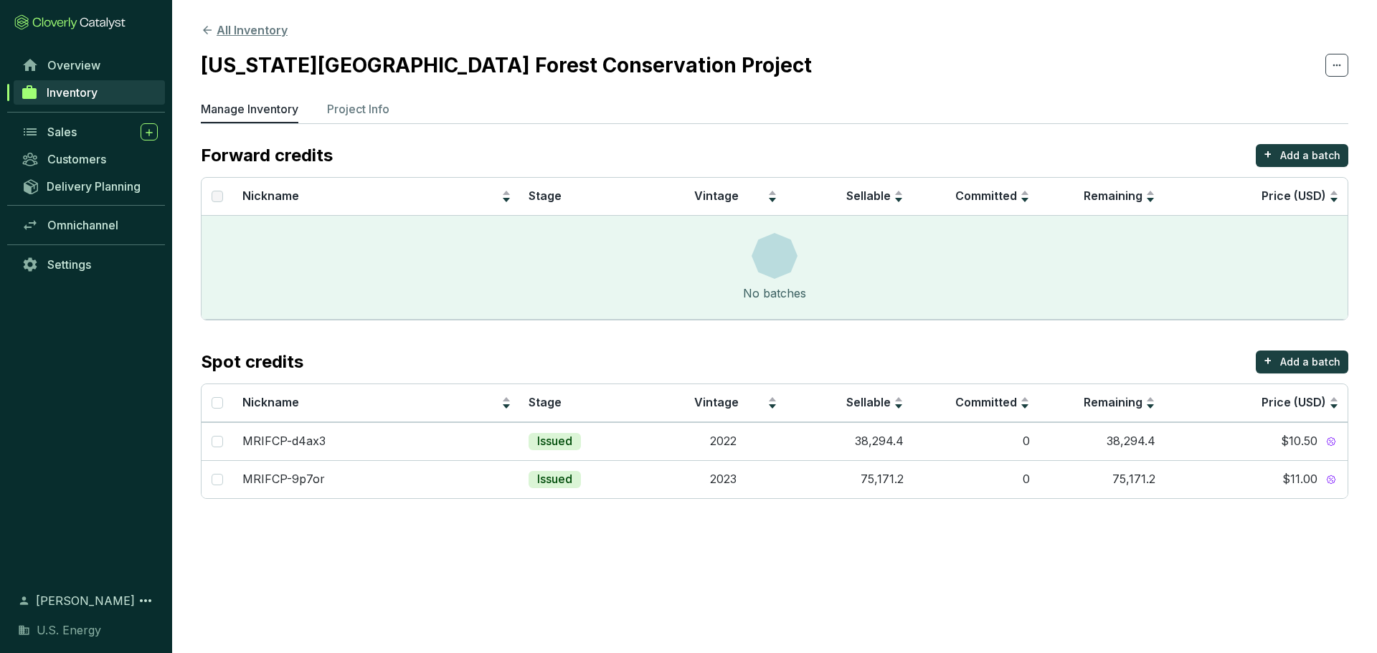
click at [206, 32] on icon at bounding box center [207, 30] width 9 height 9
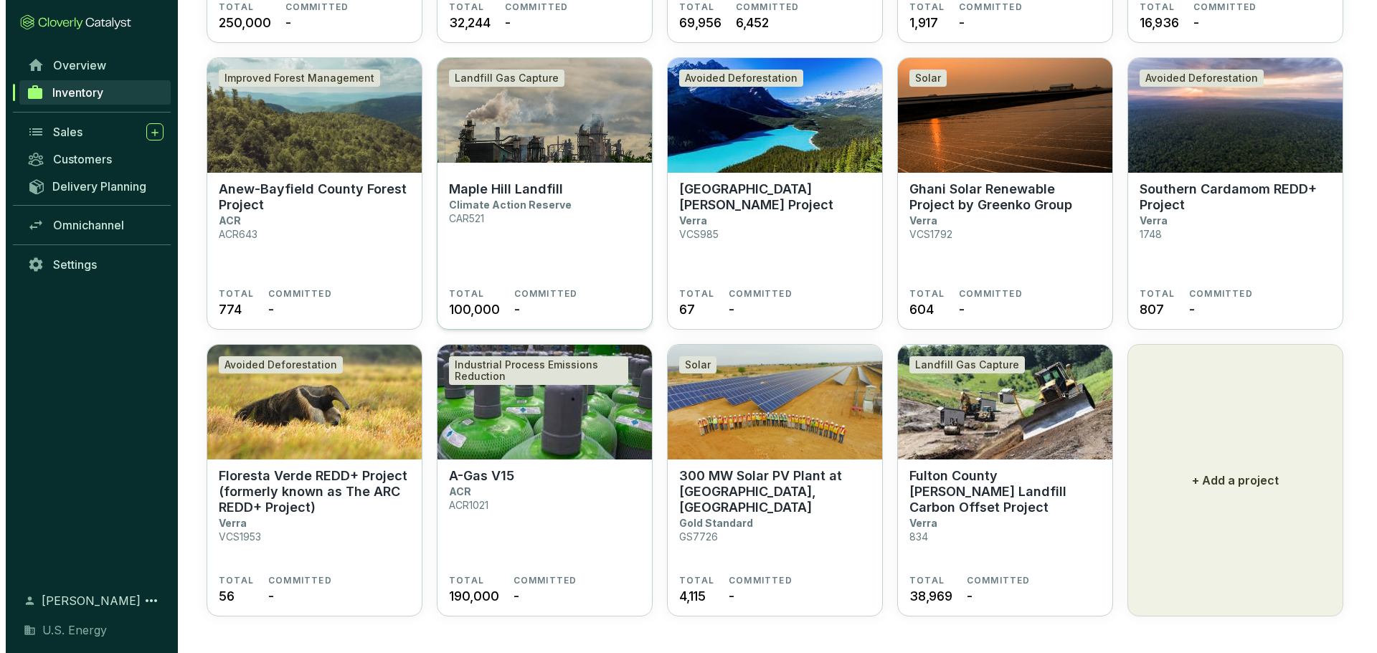
scroll to position [651, 0]
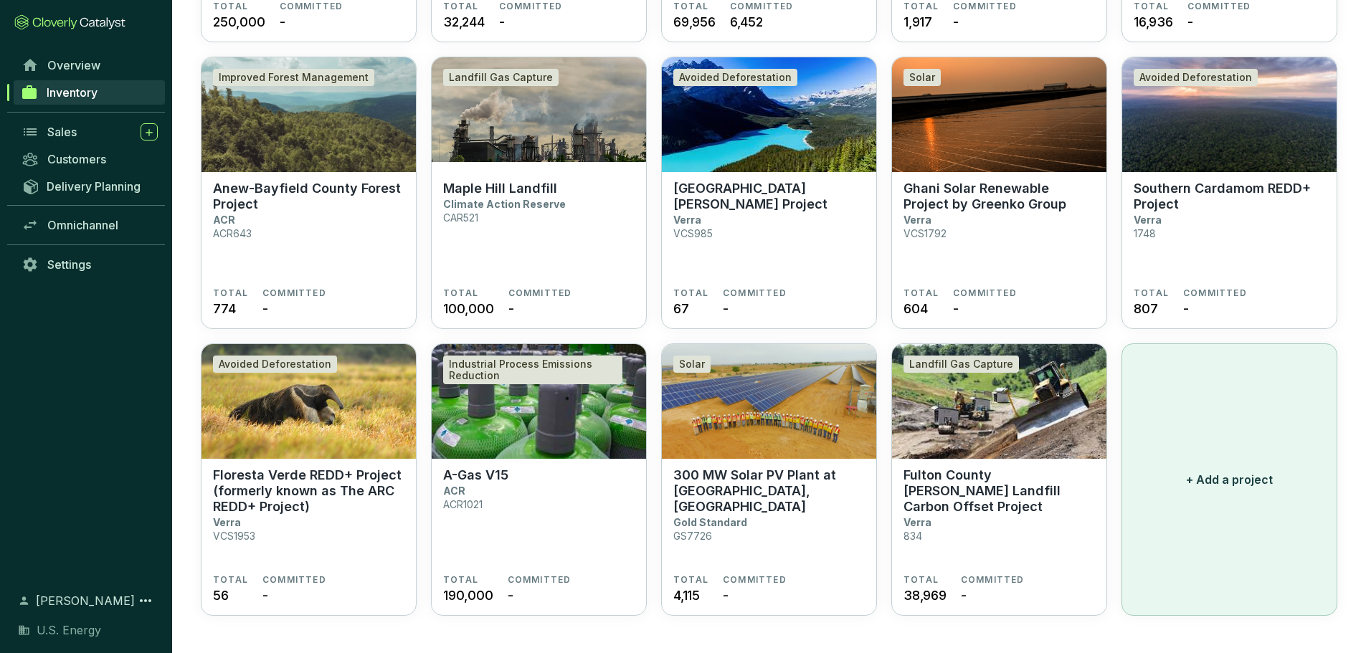
click at [1206, 436] on button "+ Add a project" at bounding box center [1230, 479] width 216 height 273
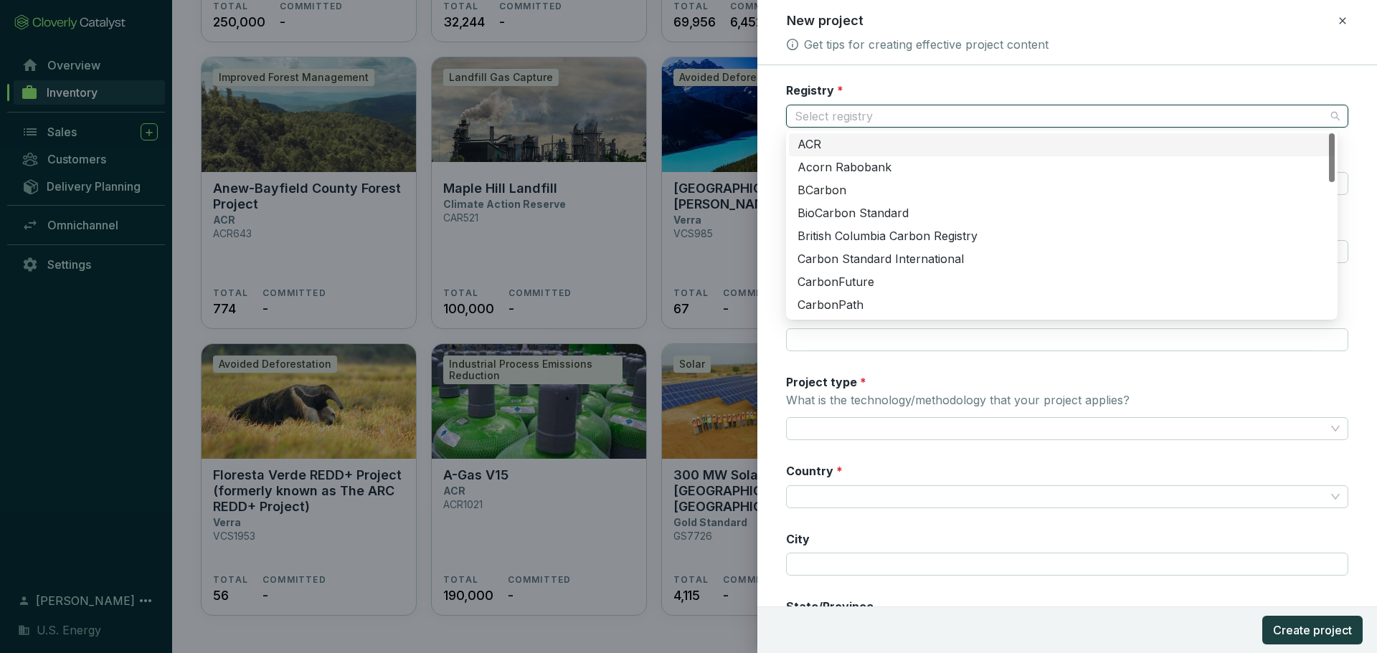
click at [862, 118] on input "Registry *" at bounding box center [1060, 116] width 531 height 22
click at [835, 142] on div "ACR" at bounding box center [1061, 145] width 529 height 16
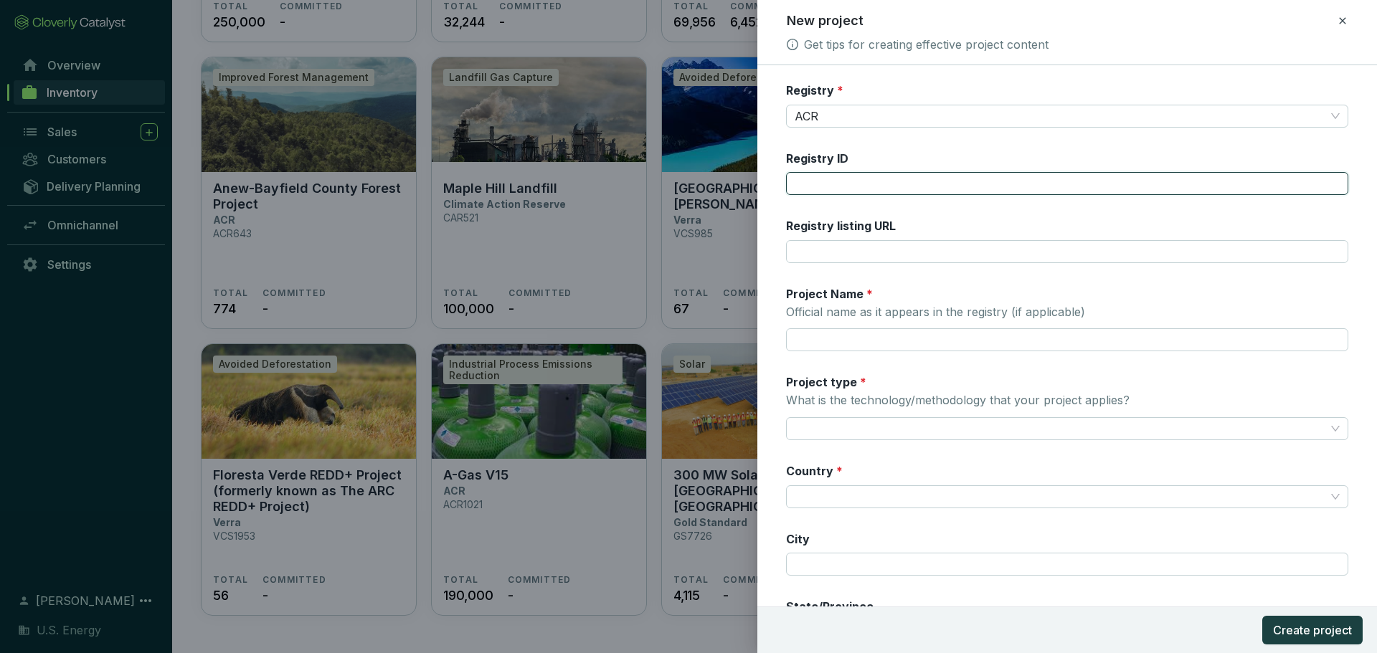
click at [826, 184] on input "Registry ID" at bounding box center [1067, 183] width 562 height 23
type input "869"
click at [926, 153] on div "Registry ID 869" at bounding box center [1067, 173] width 562 height 45
click at [852, 343] on input "Project Name * Official name as it appears in the registry (if applicable)" at bounding box center [1067, 339] width 562 height 23
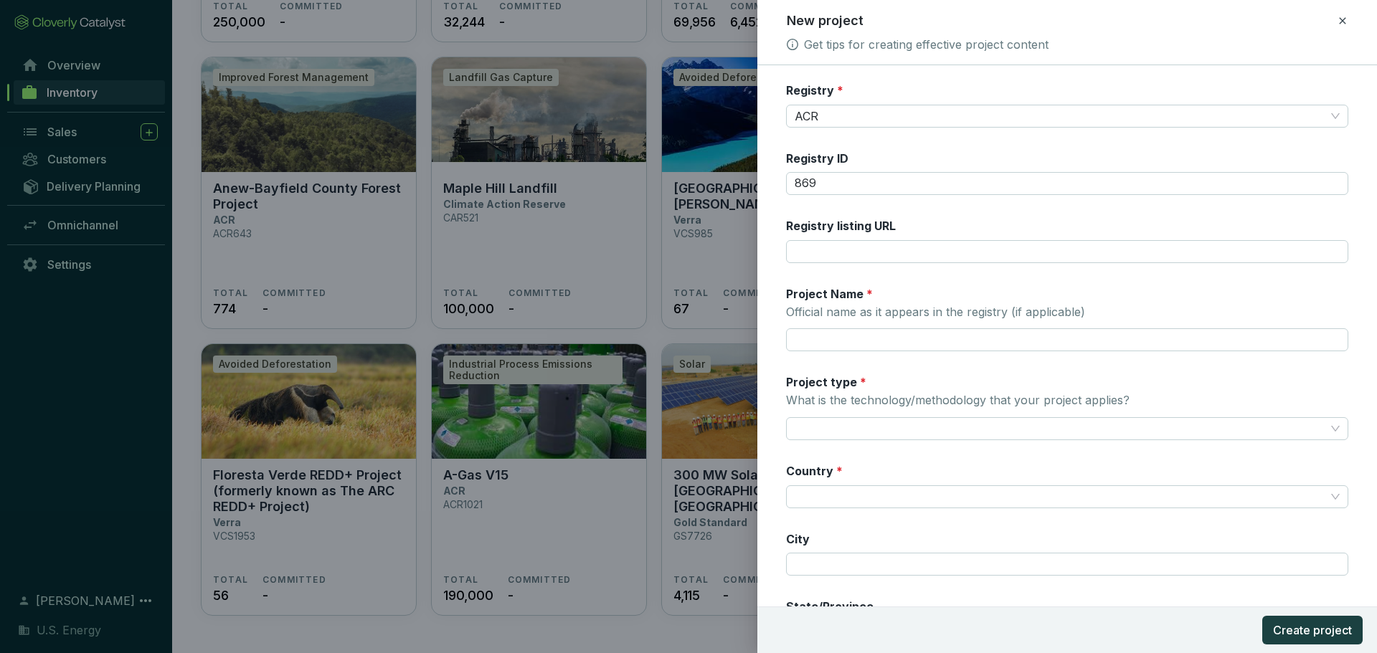
click at [847, 308] on p "Official name as it appears in the registry (if applicable)" at bounding box center [935, 313] width 299 height 16
click at [847, 328] on input "Project Name * Official name as it appears in the registry (if applicable)" at bounding box center [1067, 339] width 562 height 23
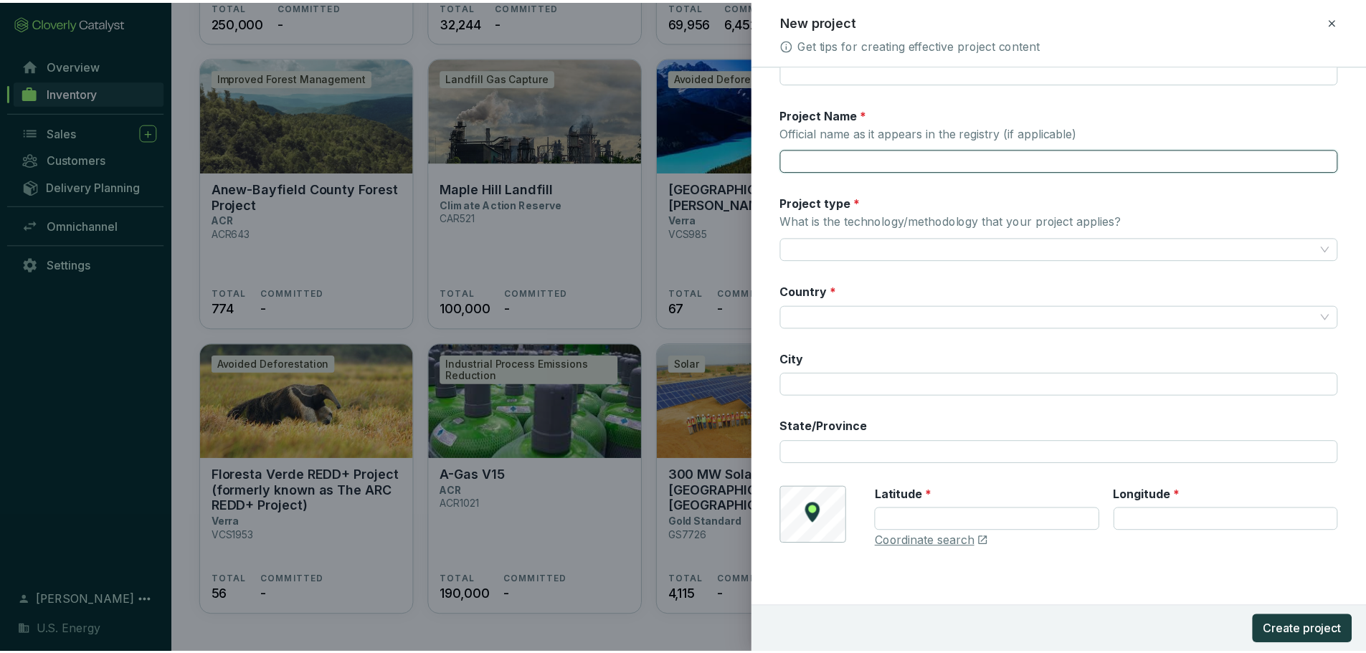
scroll to position [0, 0]
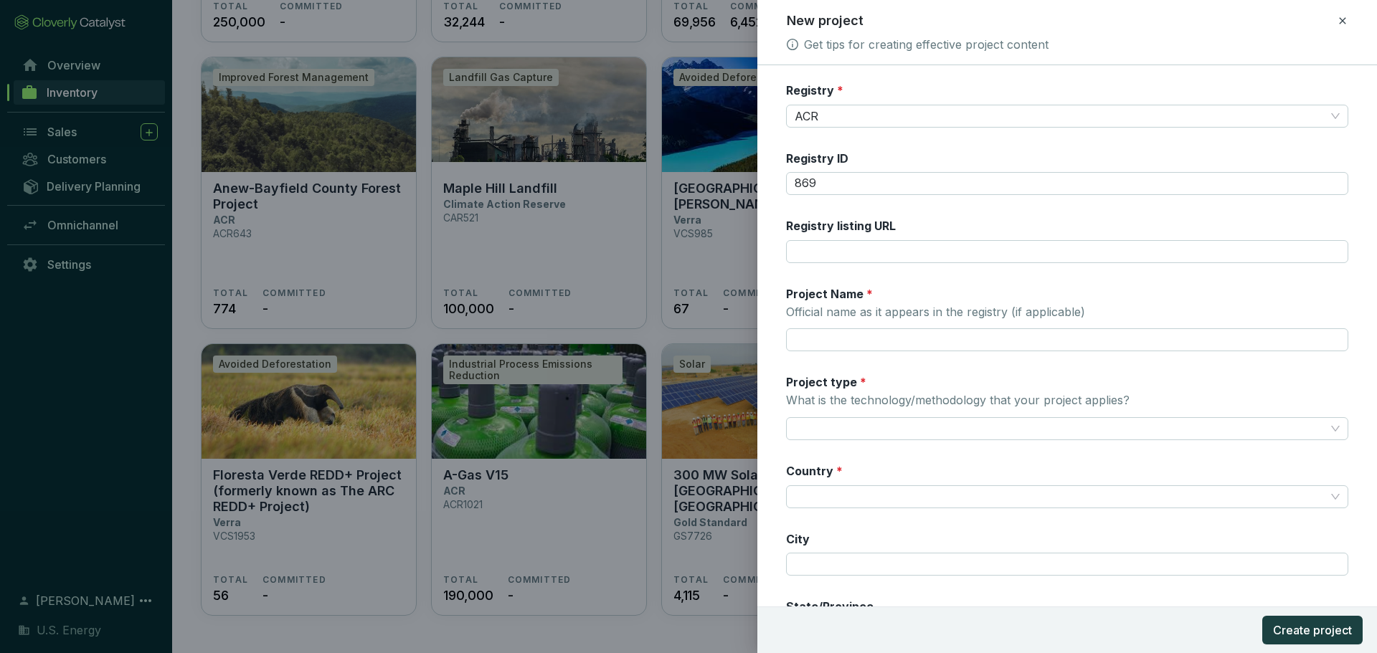
click at [1342, 26] on icon at bounding box center [1342, 20] width 11 height 17
click at [1236, 77] on span "Discard" at bounding box center [1239, 83] width 38 height 14
